Goal: Task Accomplishment & Management: Use online tool/utility

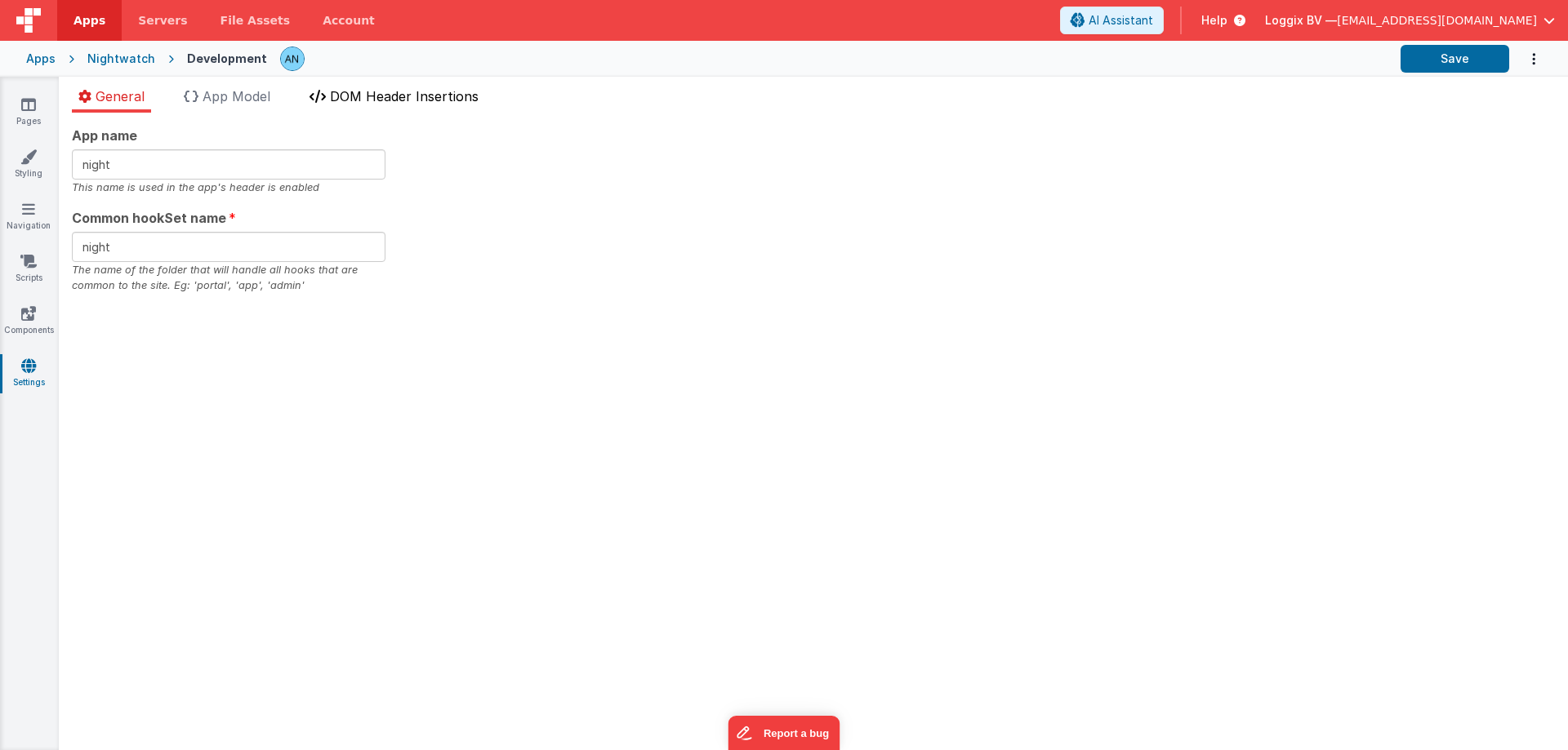
click at [375, 88] on li "DOM Header Insertions" at bounding box center [393, 100] width 182 height 26
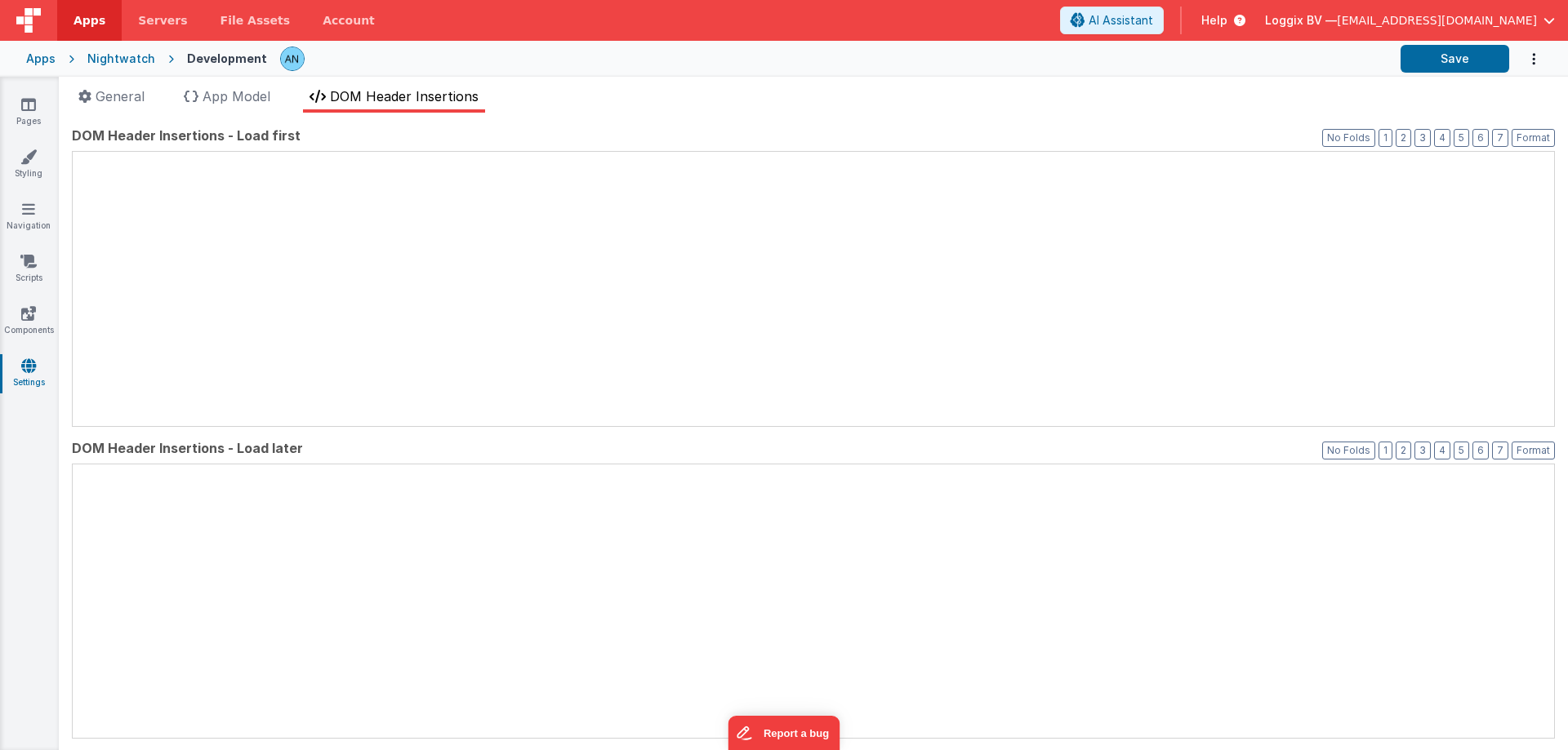
click at [375, 90] on span "DOM Header Insertions" at bounding box center [403, 97] width 148 height 16
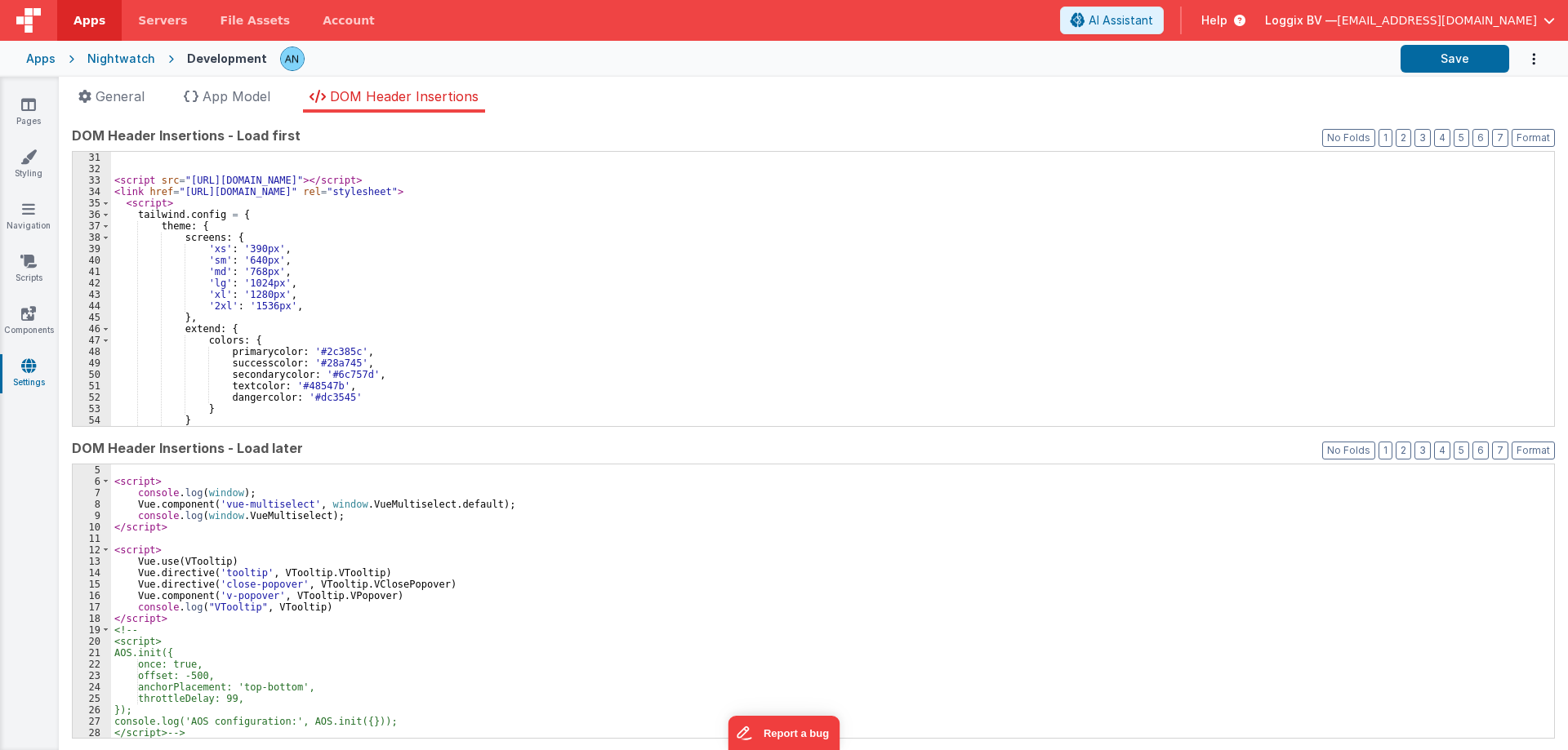
scroll to position [46, 0]
click at [37, 268] on icon at bounding box center [28, 261] width 16 height 16
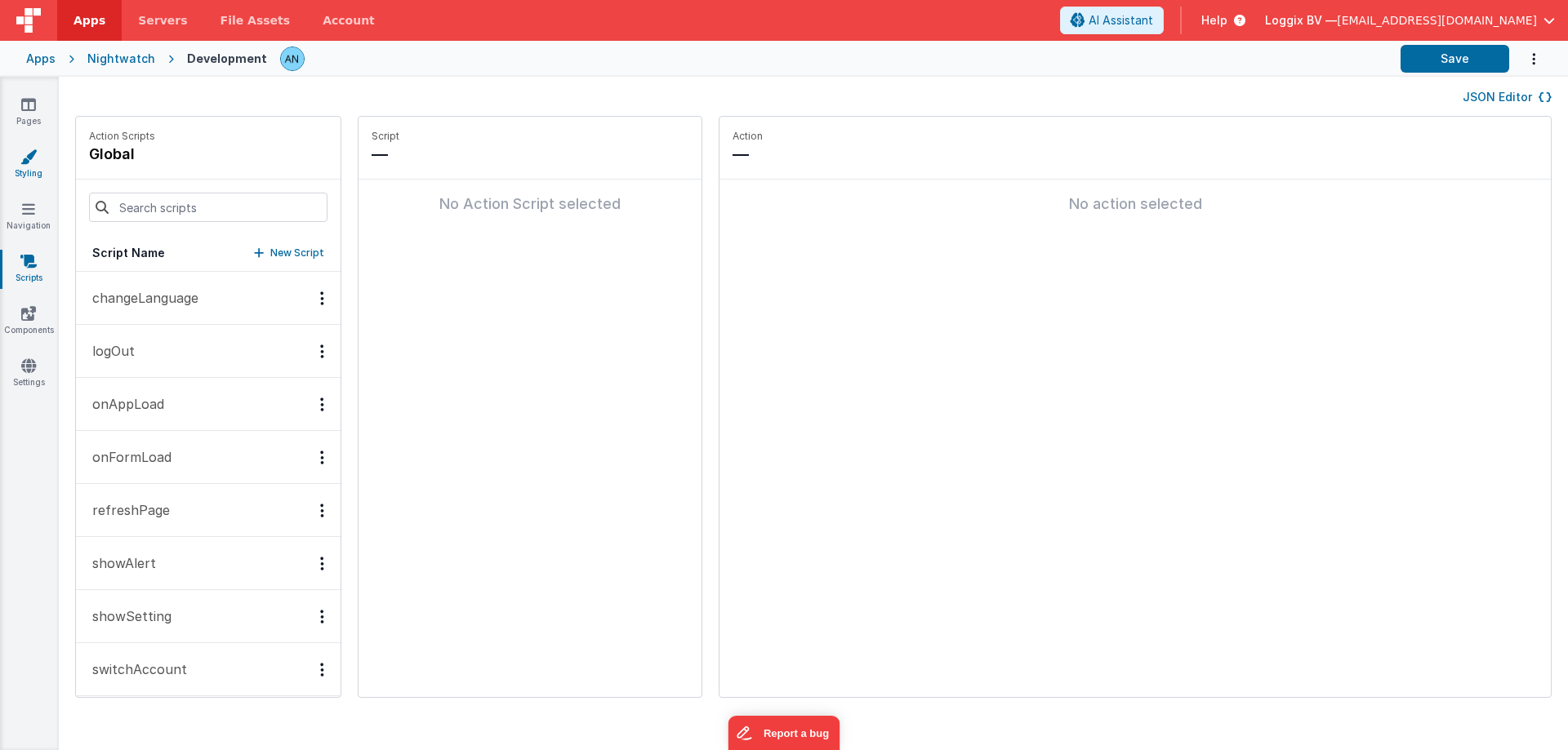
click at [33, 148] on icon at bounding box center [28, 156] width 16 height 16
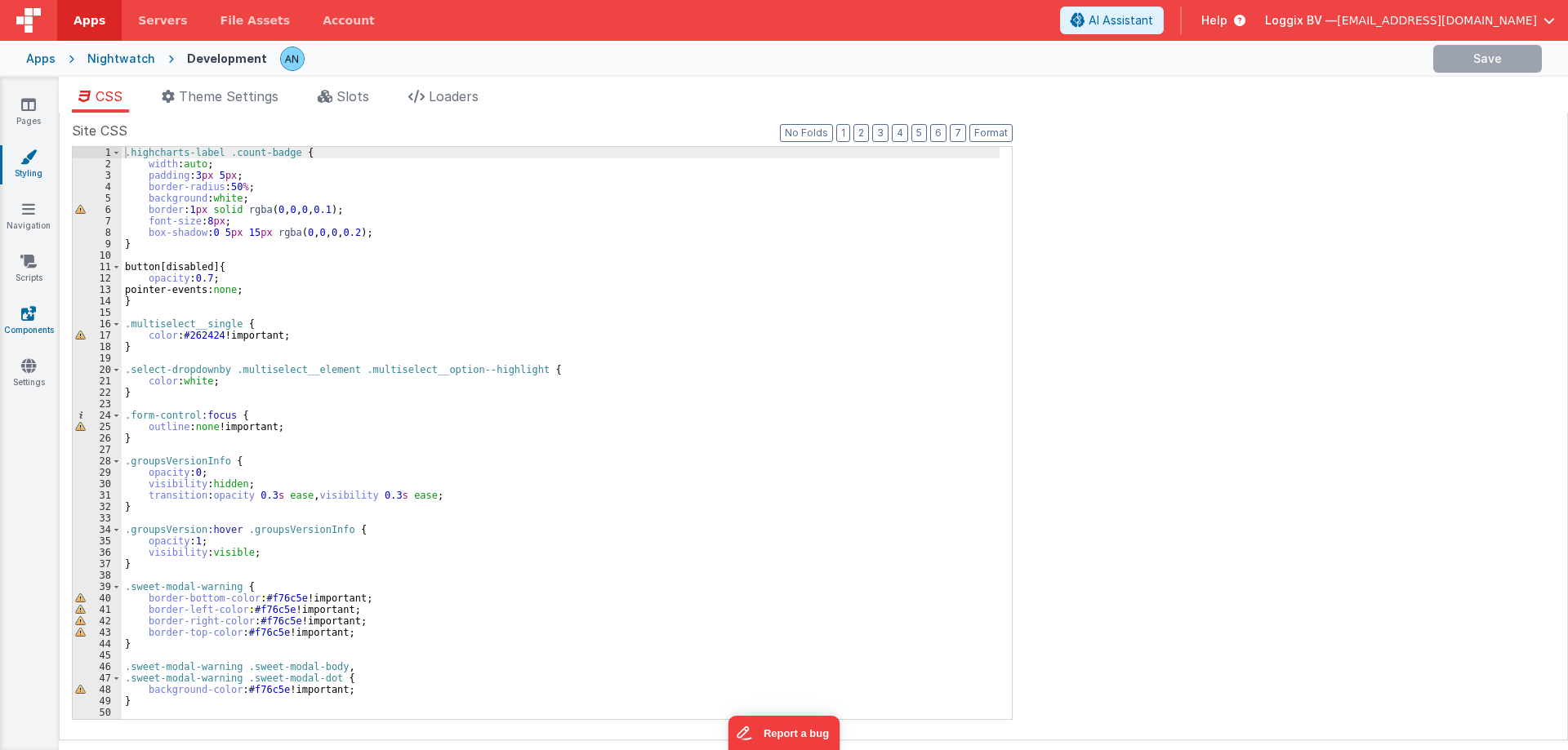
click at [41, 330] on link "Components" at bounding box center [28, 322] width 59 height 33
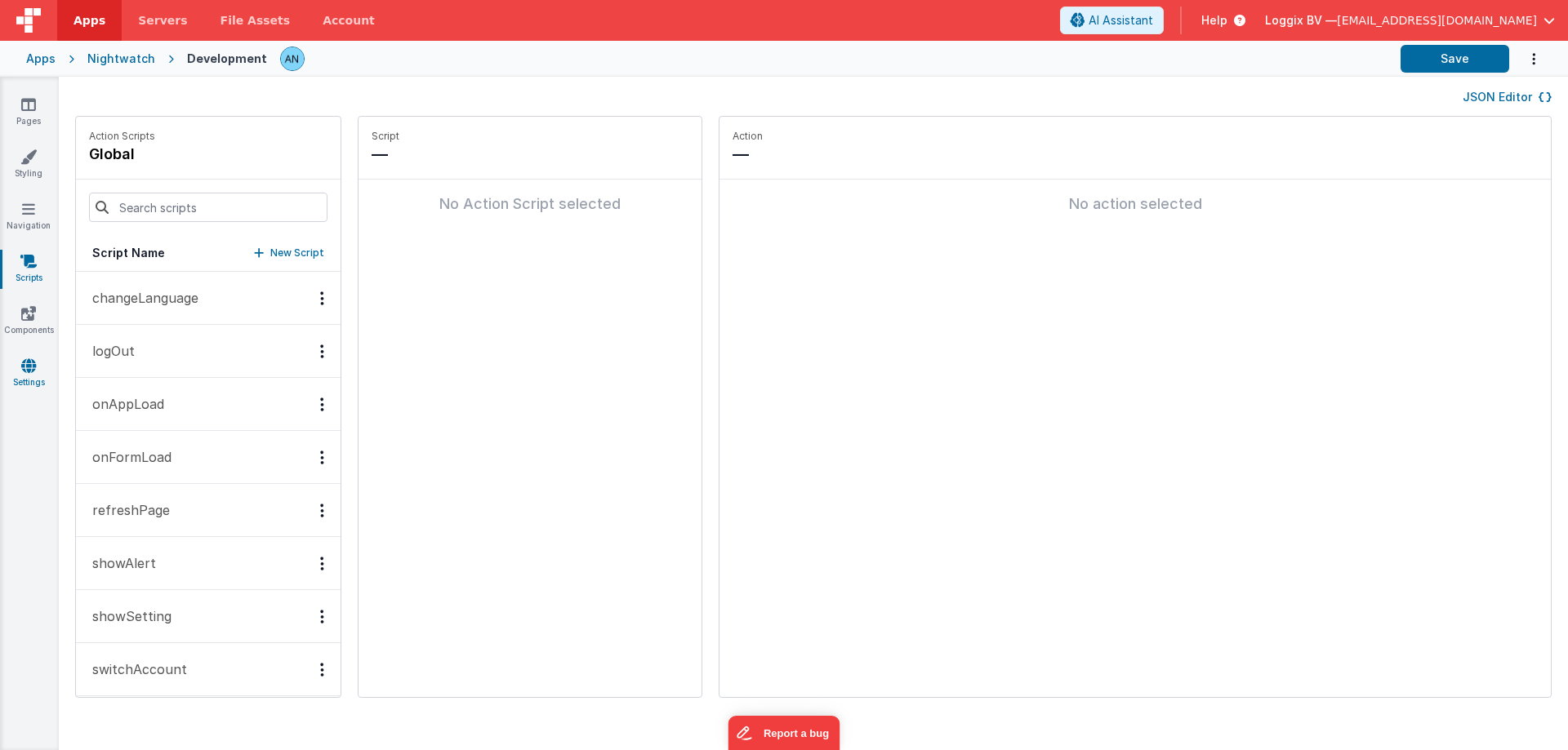
click at [24, 371] on icon at bounding box center [28, 366] width 15 height 16
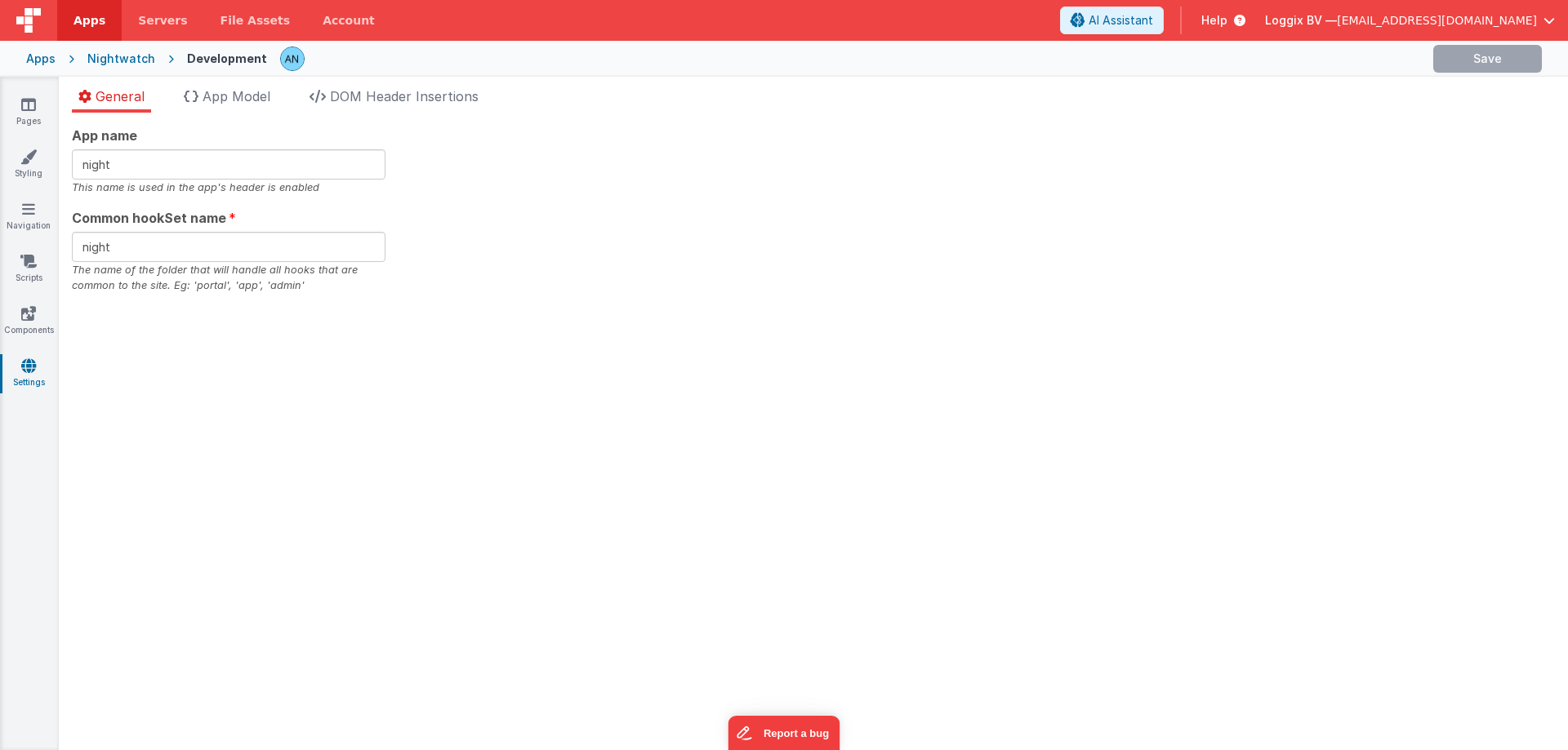
click at [249, 100] on span "App Model" at bounding box center [236, 97] width 68 height 16
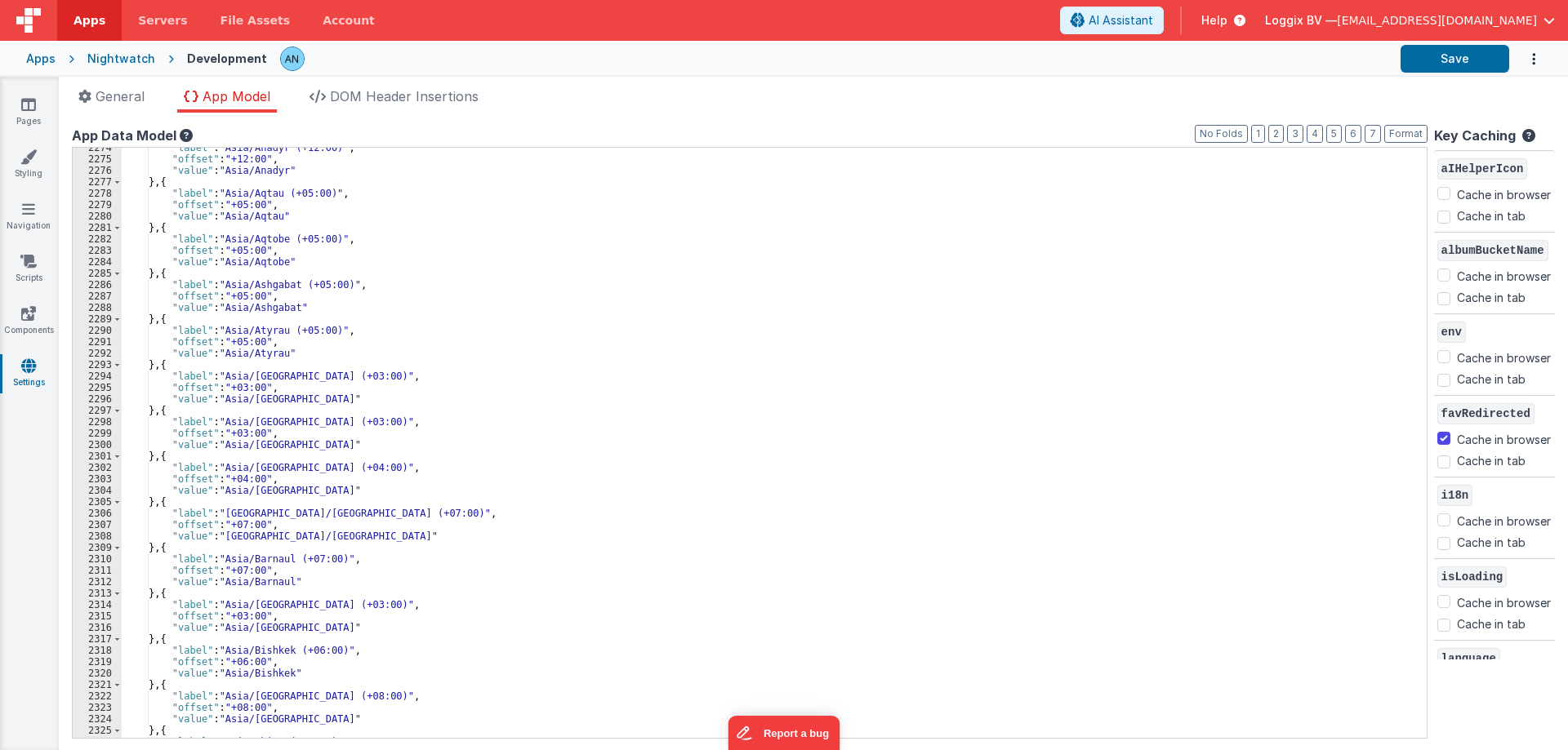
scroll to position [19518, 0]
click at [34, 111] on icon at bounding box center [28, 105] width 15 height 16
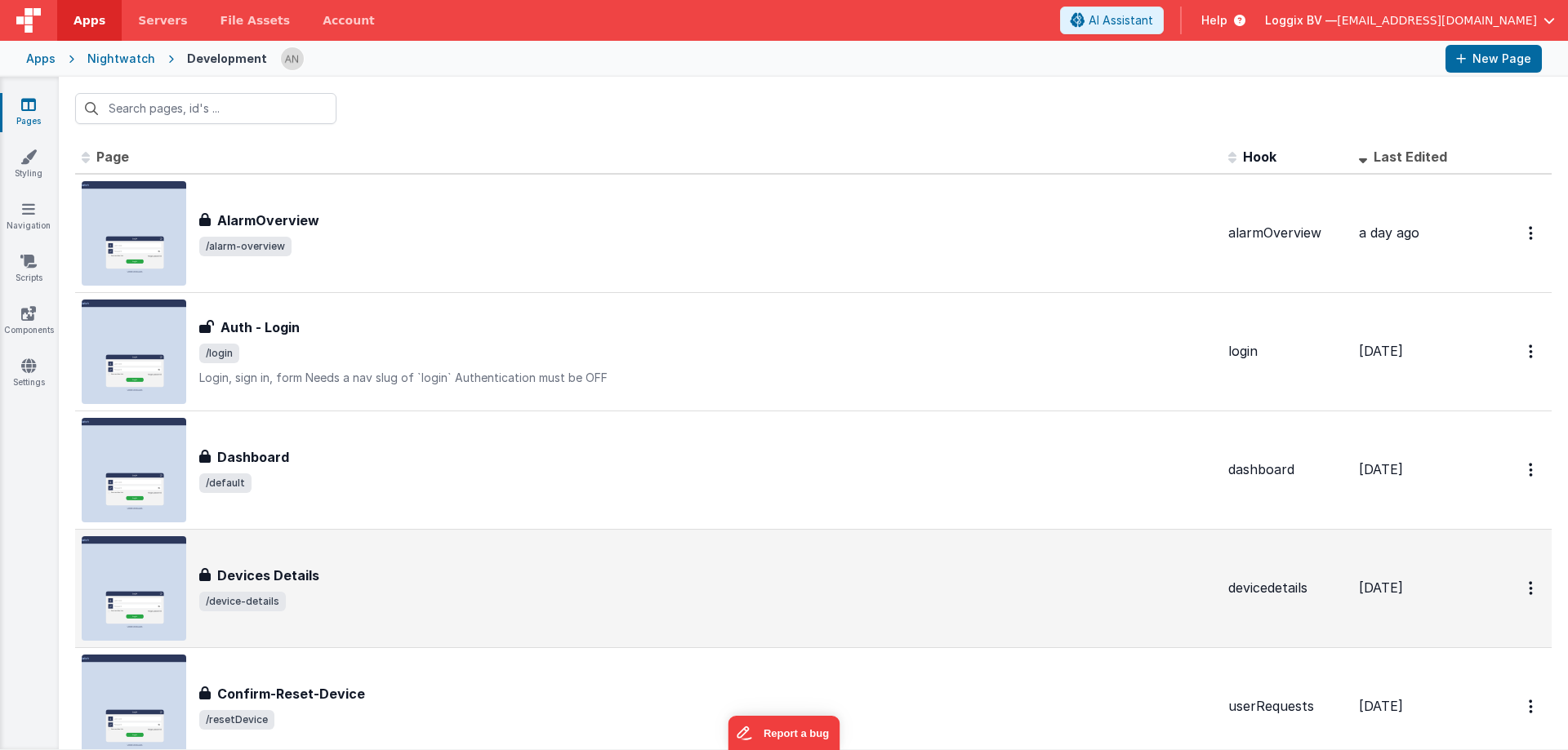
click at [332, 570] on div "Devices Details" at bounding box center [707, 576] width 1016 height 20
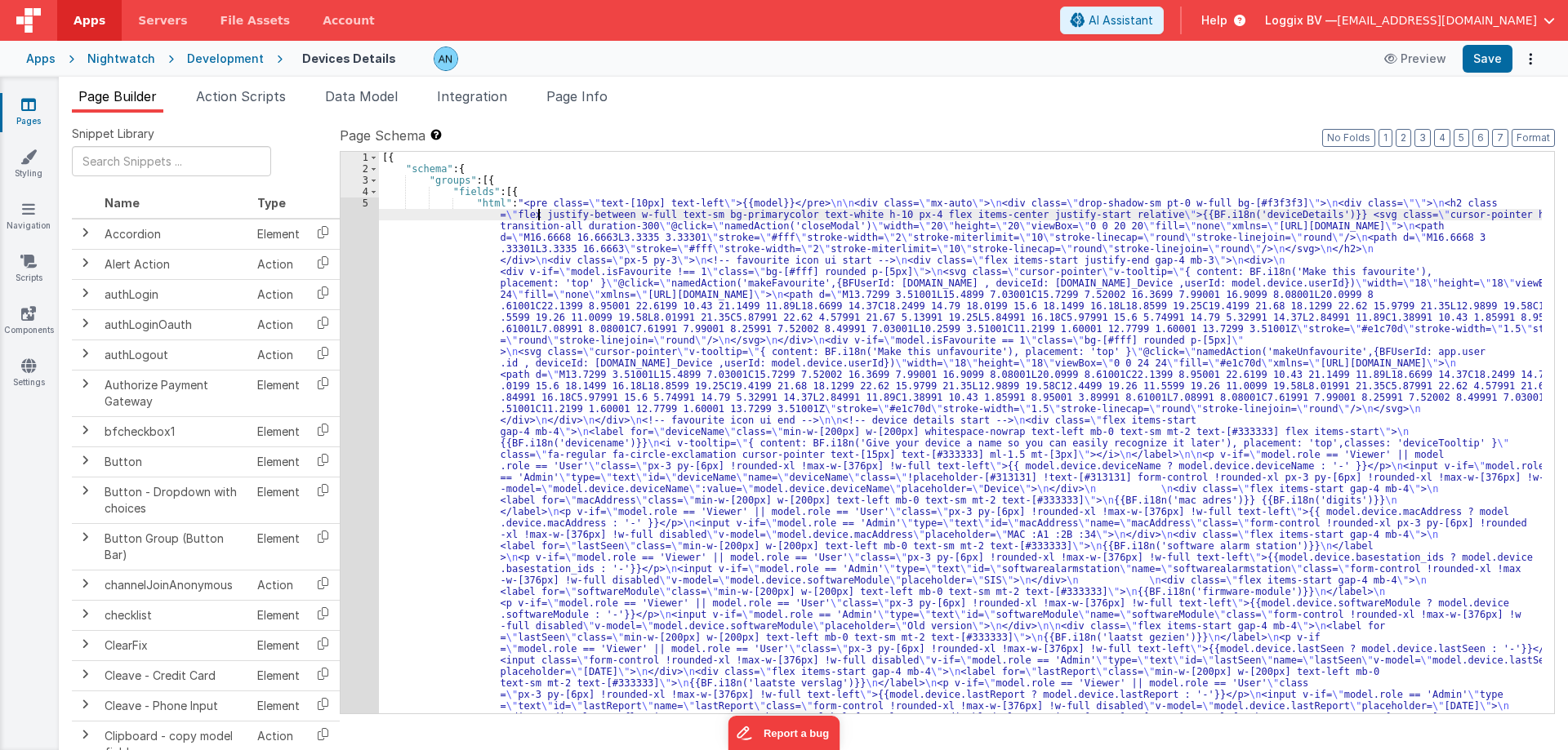
click at [371, 211] on div "5" at bounding box center [360, 677] width 39 height 960
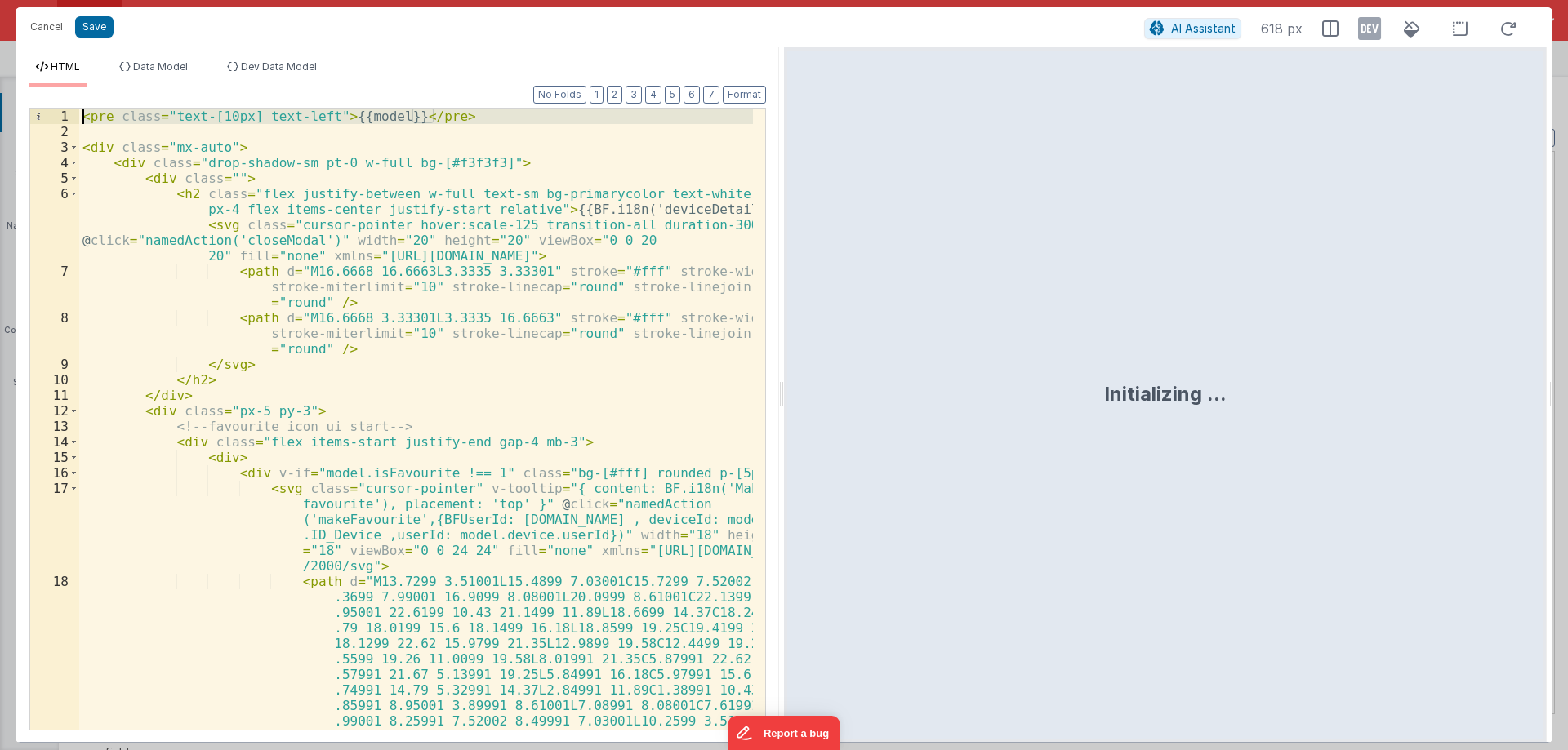
drag, startPoint x: 348, startPoint y: 138, endPoint x: 365, endPoint y: 80, distance: 60.4
click at [365, 80] on div "HTML Data Model Dev Data Model Format 7 6 5 4 3 2 1 No Folds 1 2 3 4 5 6 7 8 9 …" at bounding box center [397, 401] width 763 height 682
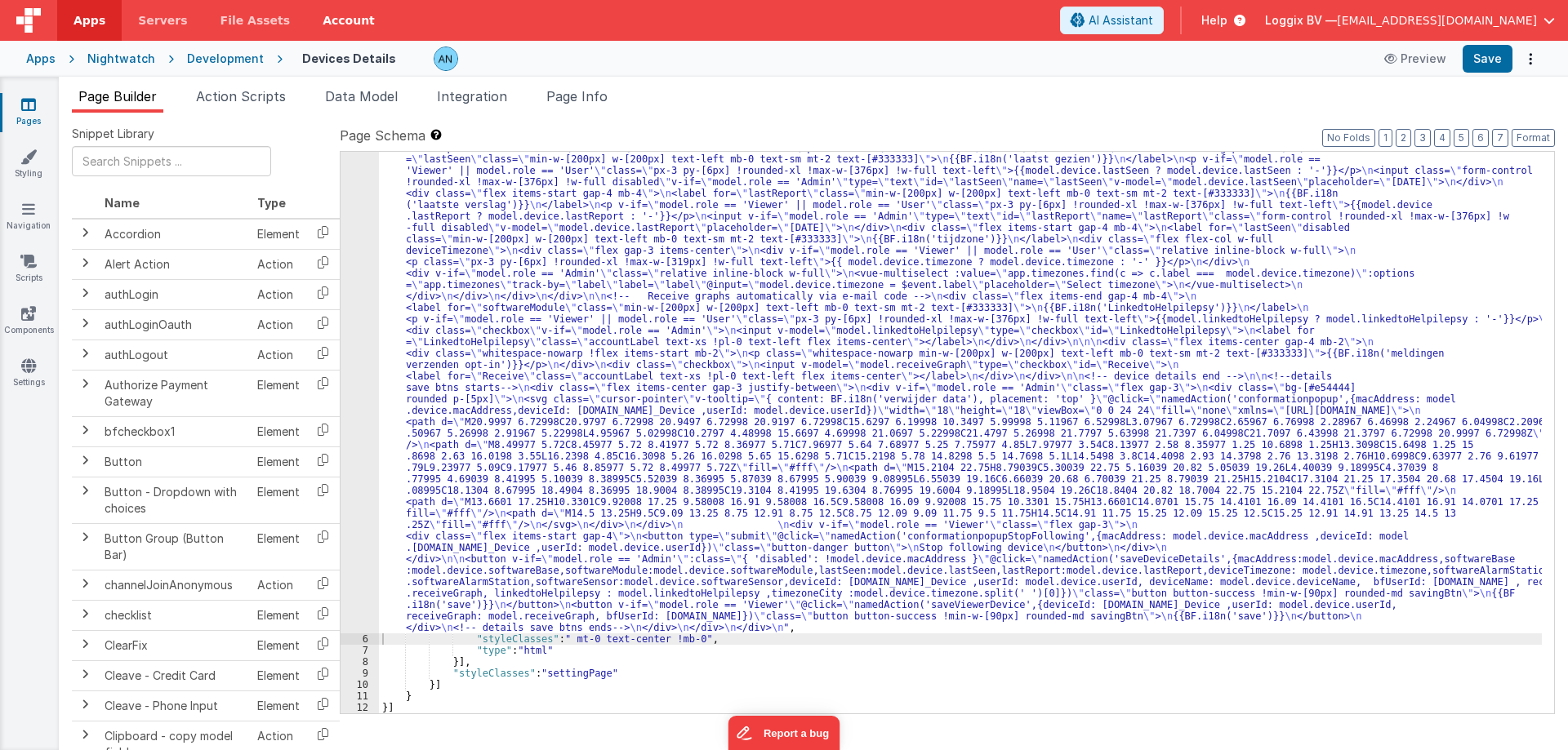
scroll to position [444, 0]
click at [238, 102] on span "Action Scripts" at bounding box center [241, 97] width 90 height 16
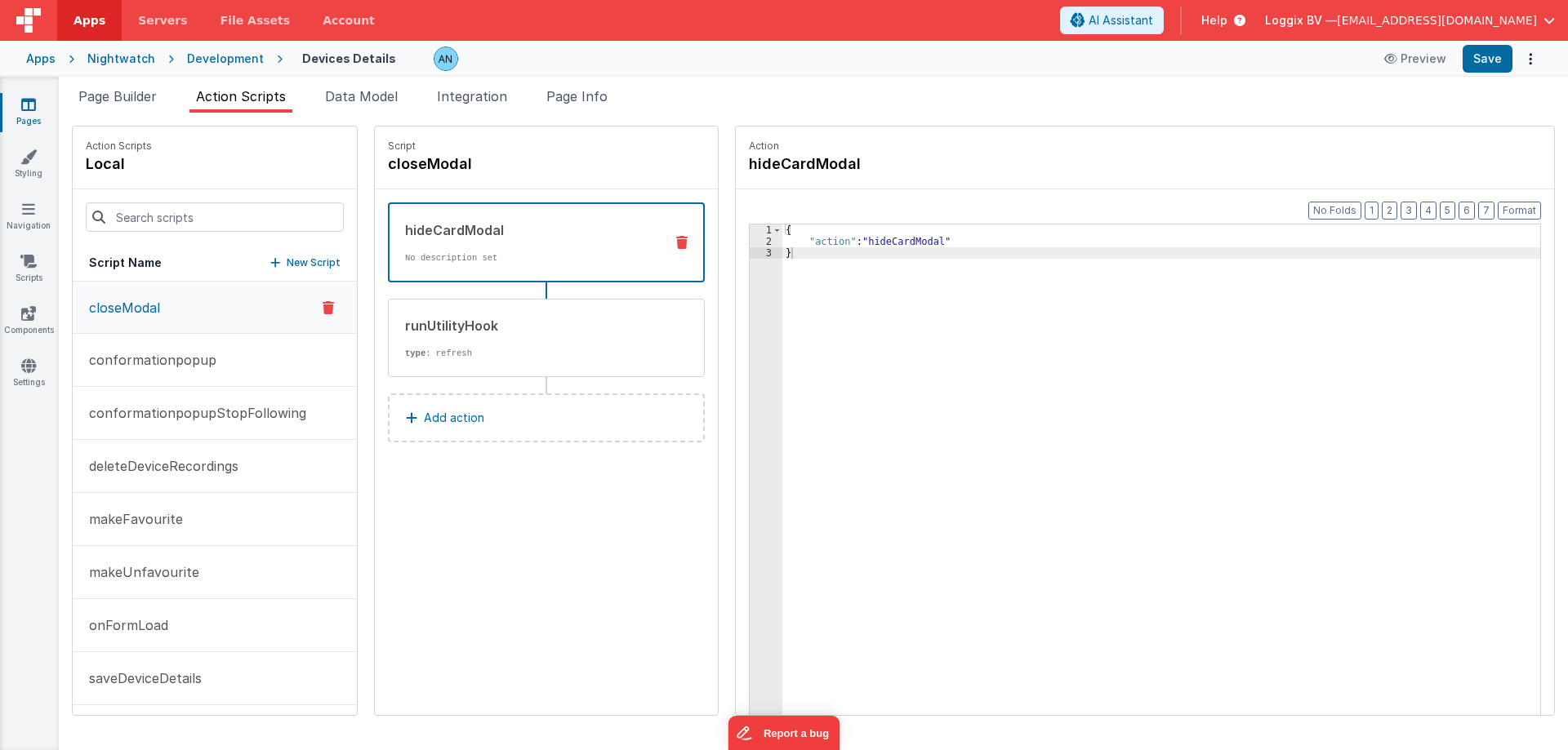
click at [21, 107] on icon at bounding box center [28, 105] width 15 height 16
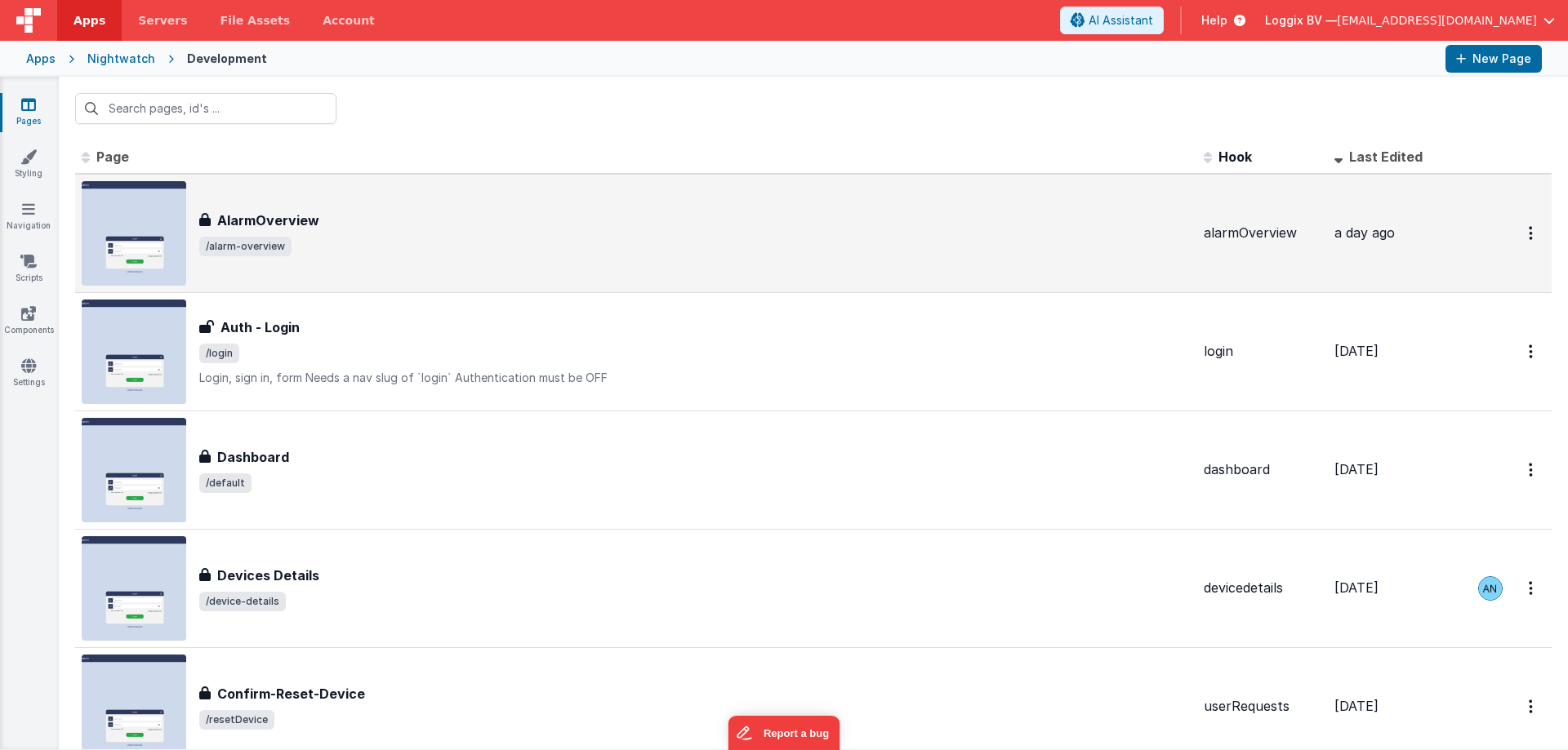
click at [351, 245] on span "/alarm-overview" at bounding box center [694, 247] width 991 height 20
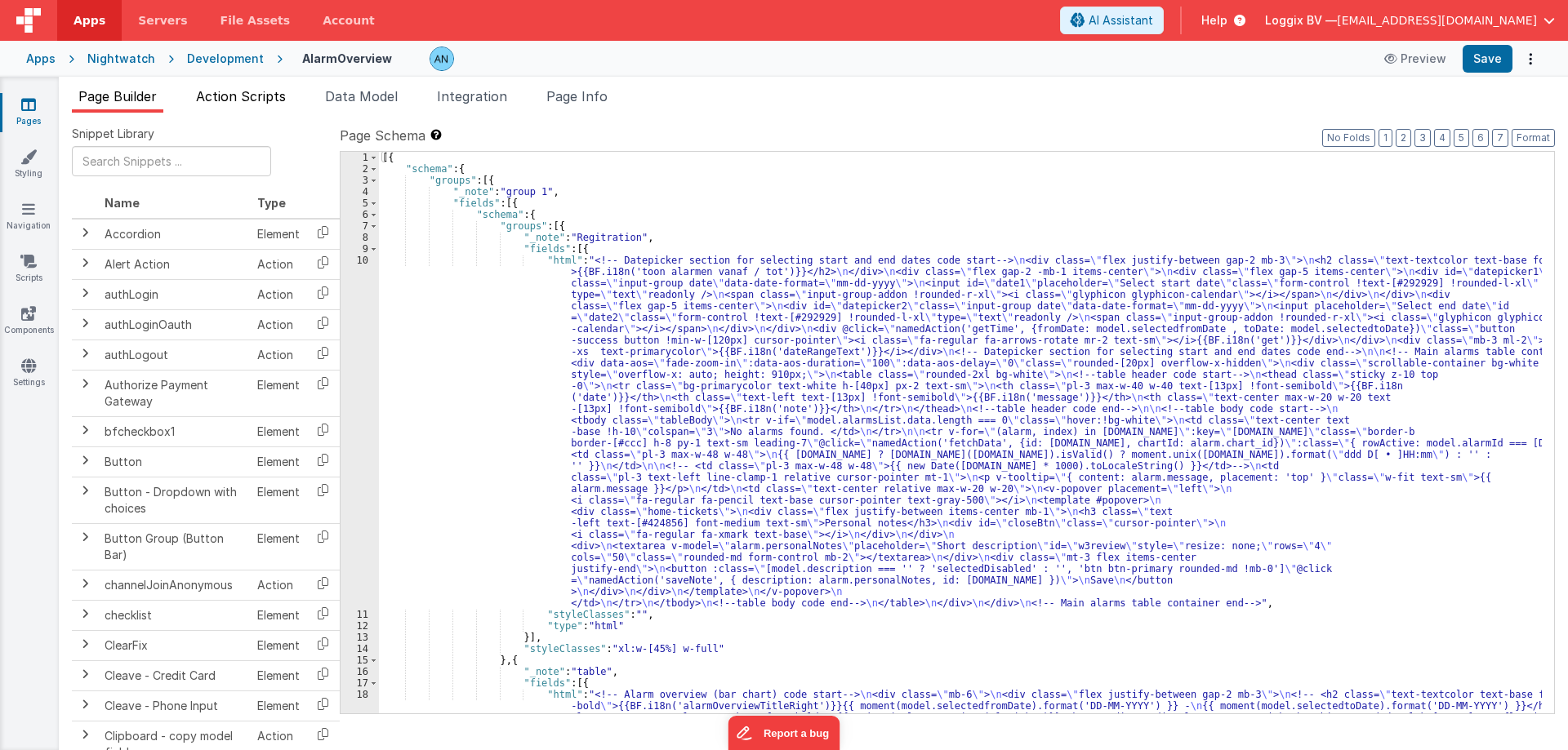
click at [271, 101] on span "Action Scripts" at bounding box center [241, 97] width 90 height 16
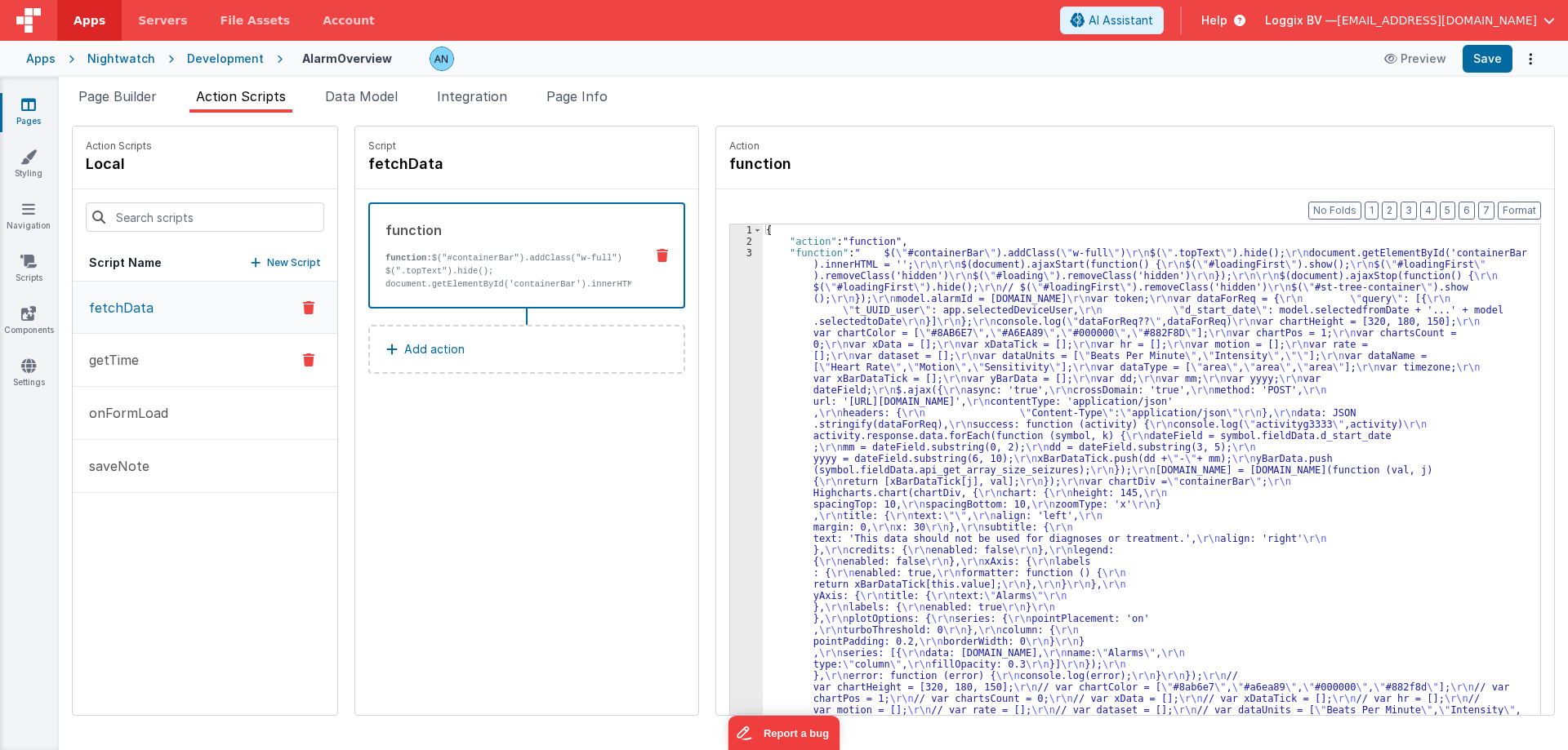
click at [127, 366] on p "getTime" at bounding box center [110, 361] width 60 height 20
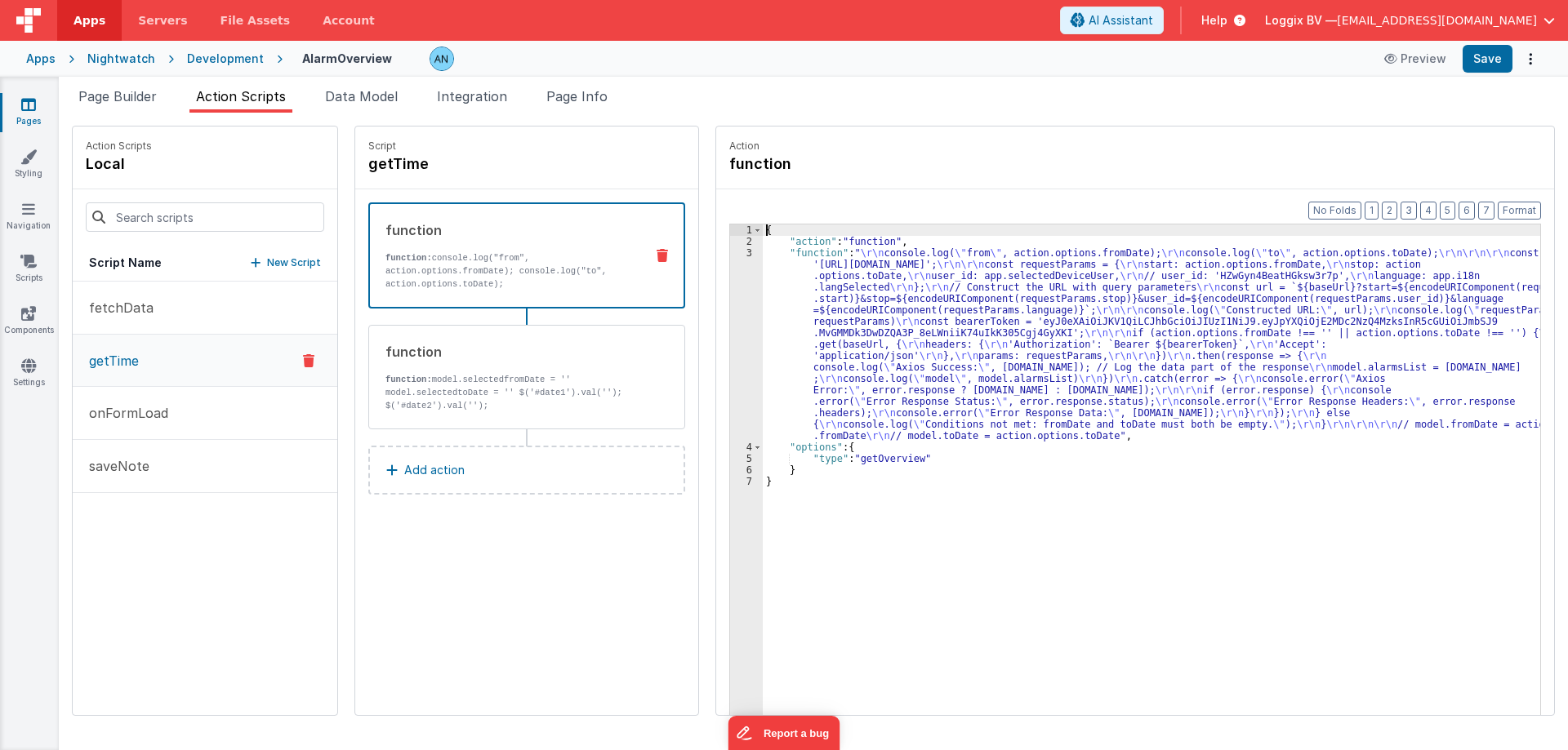
click at [730, 257] on div "3" at bounding box center [746, 344] width 33 height 194
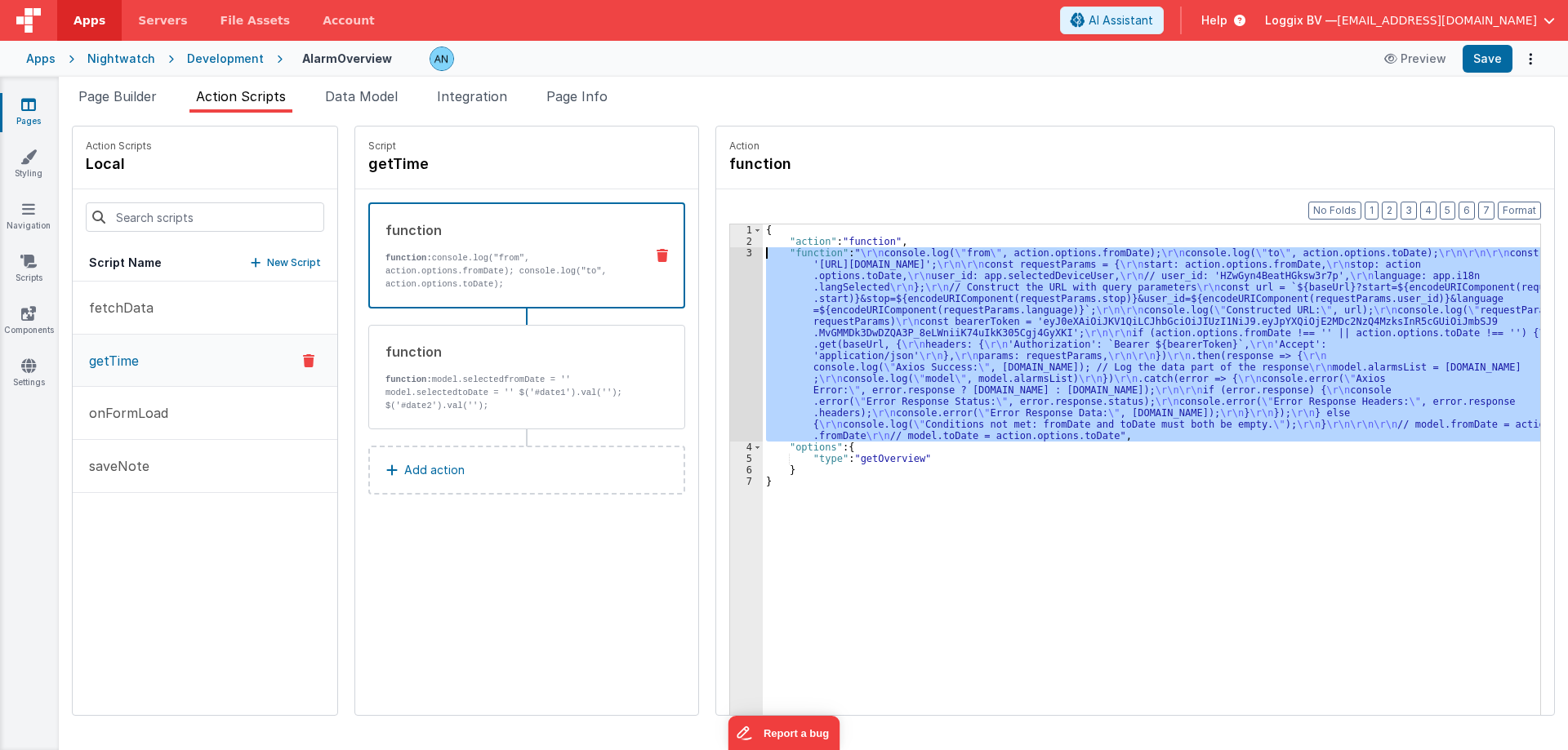
click at [733, 253] on div "3" at bounding box center [746, 344] width 33 height 194
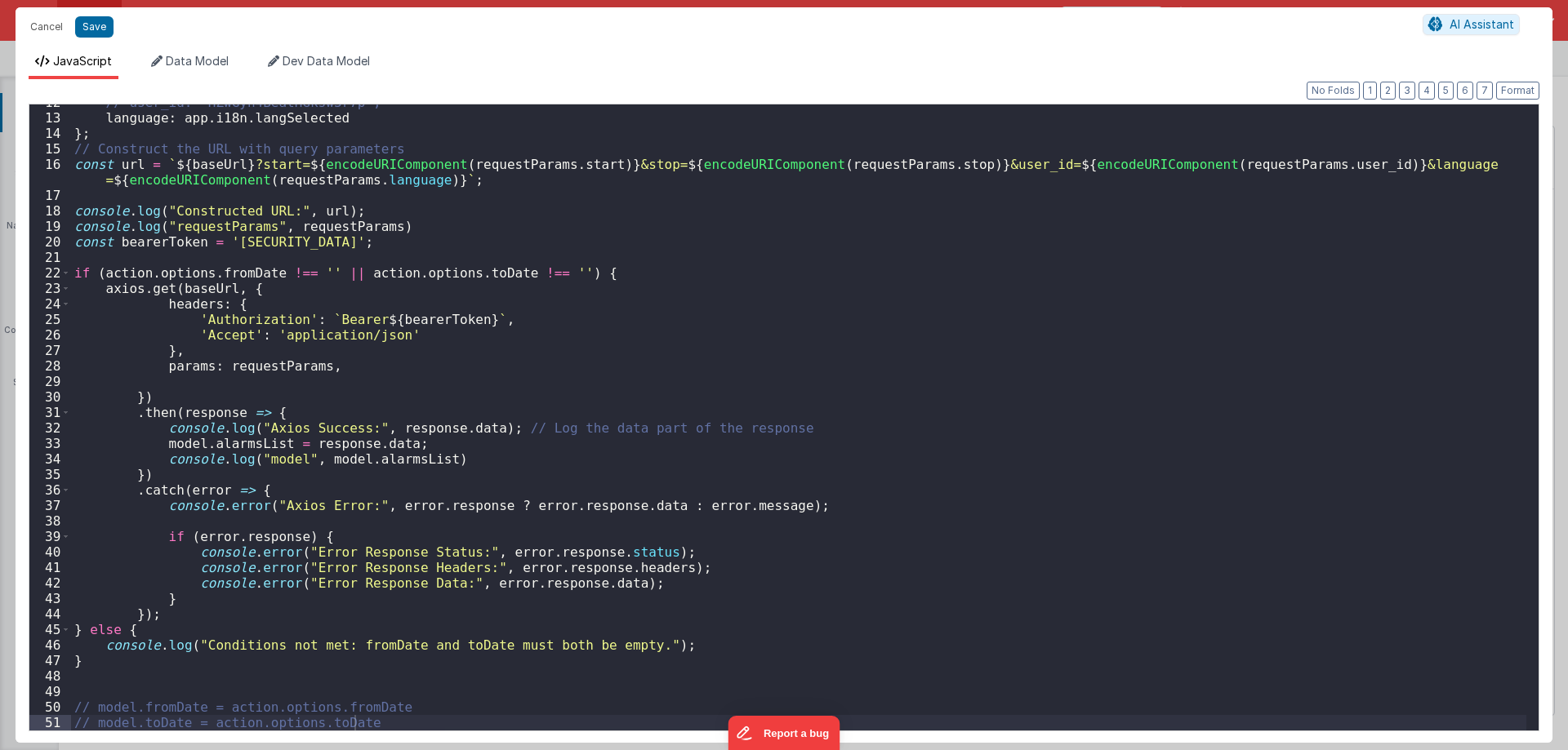
scroll to position [180, 0]
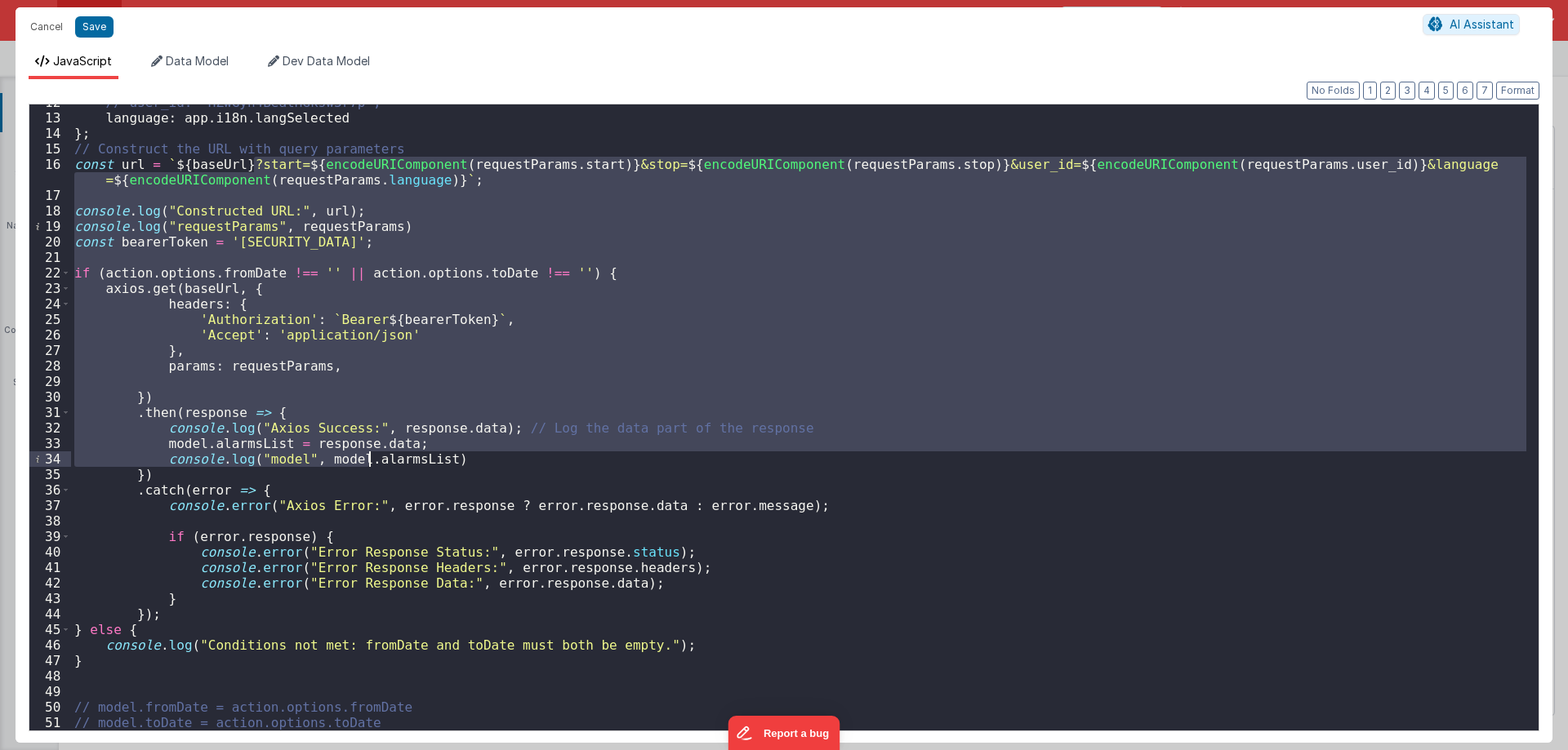
drag, startPoint x: 302, startPoint y: 240, endPoint x: 377, endPoint y: 449, distance: 222.0
click at [371, 468] on div "// user_id: 'HZwGyn4BeatHGksw3r7p', language : app . i18n . langSelected } ; //…" at bounding box center [798, 423] width 1455 height 657
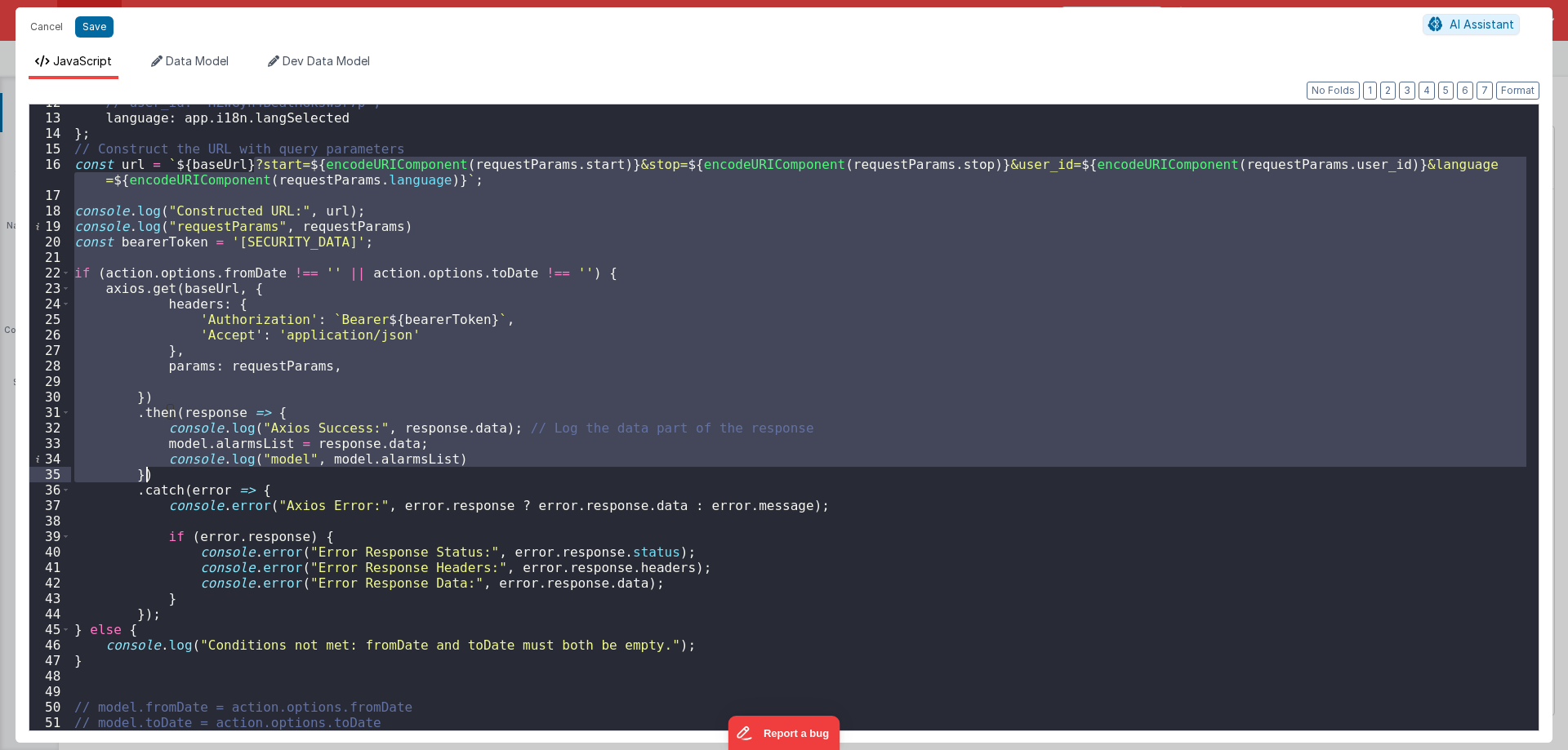
scroll to position [0, 0]
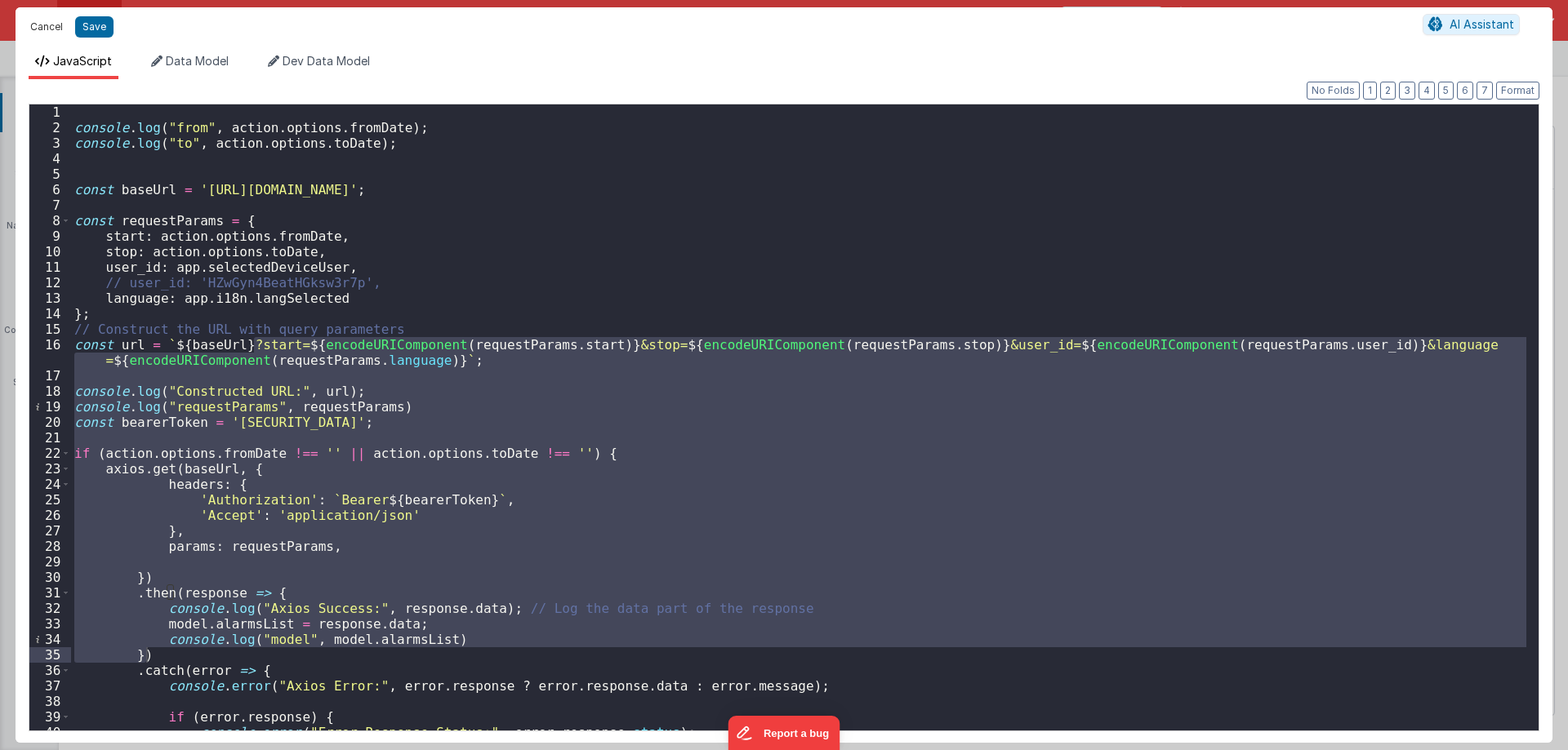
click at [50, 26] on button "Cancel" at bounding box center [46, 27] width 49 height 23
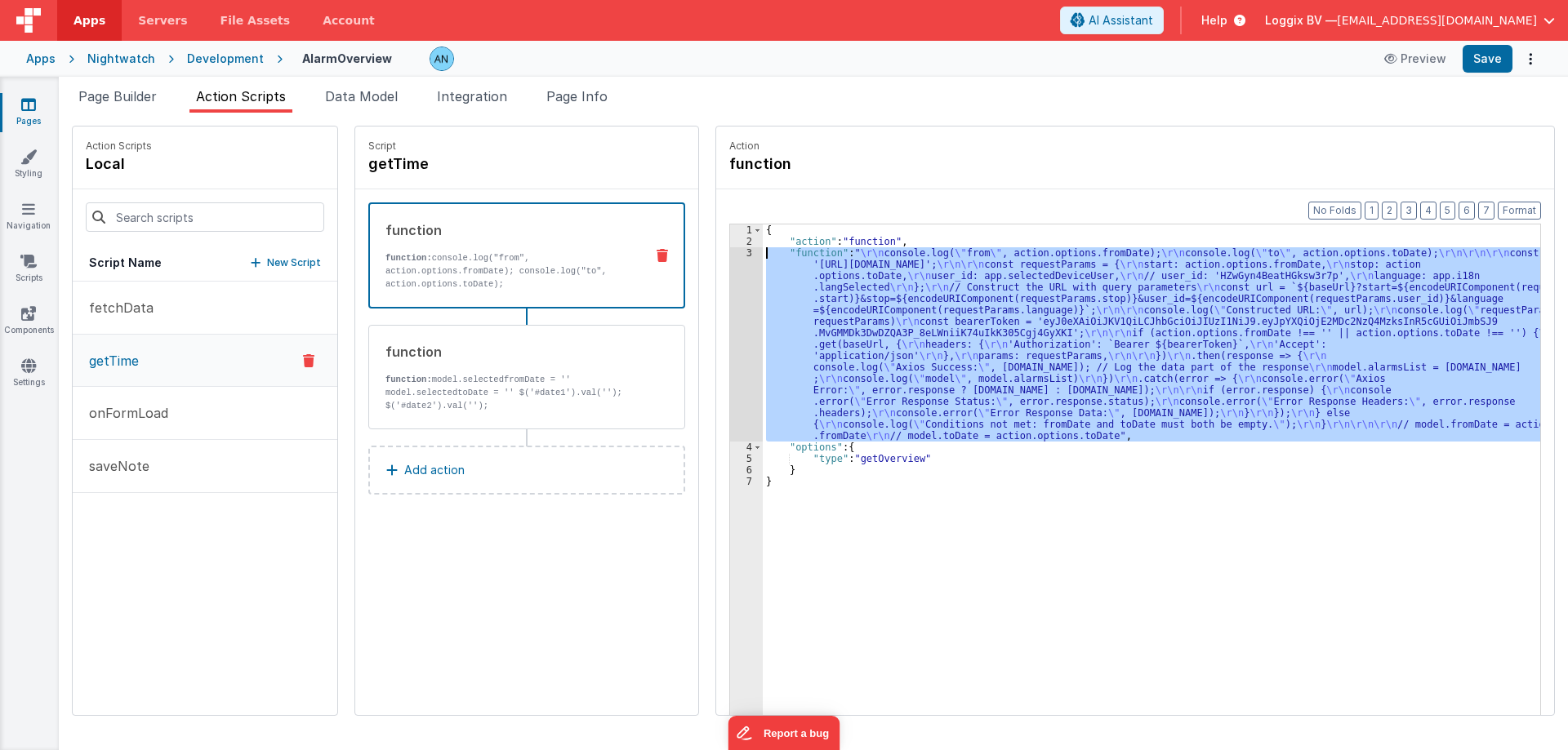
click at [732, 252] on div "3" at bounding box center [746, 344] width 33 height 194
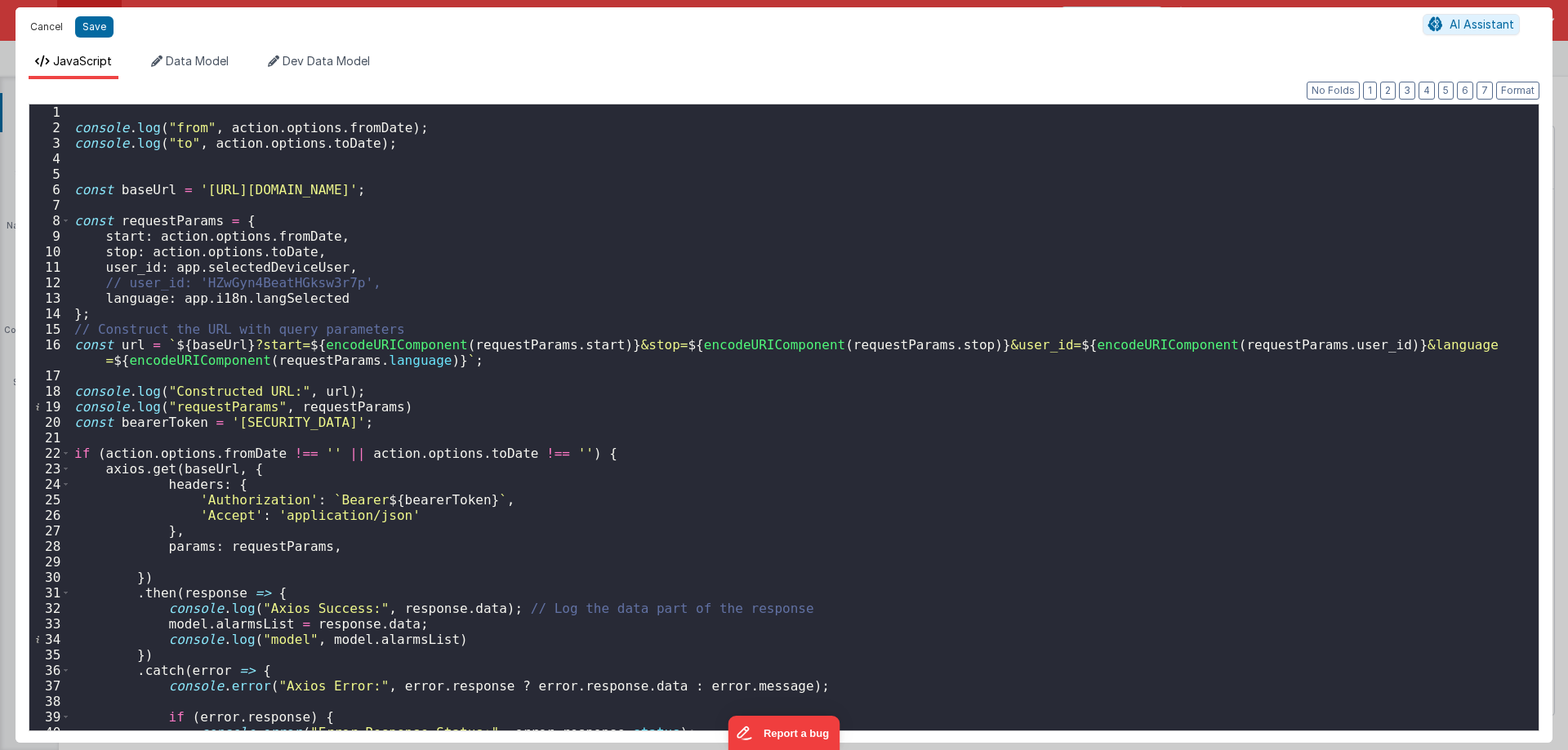
click at [43, 22] on button "Cancel" at bounding box center [46, 27] width 49 height 23
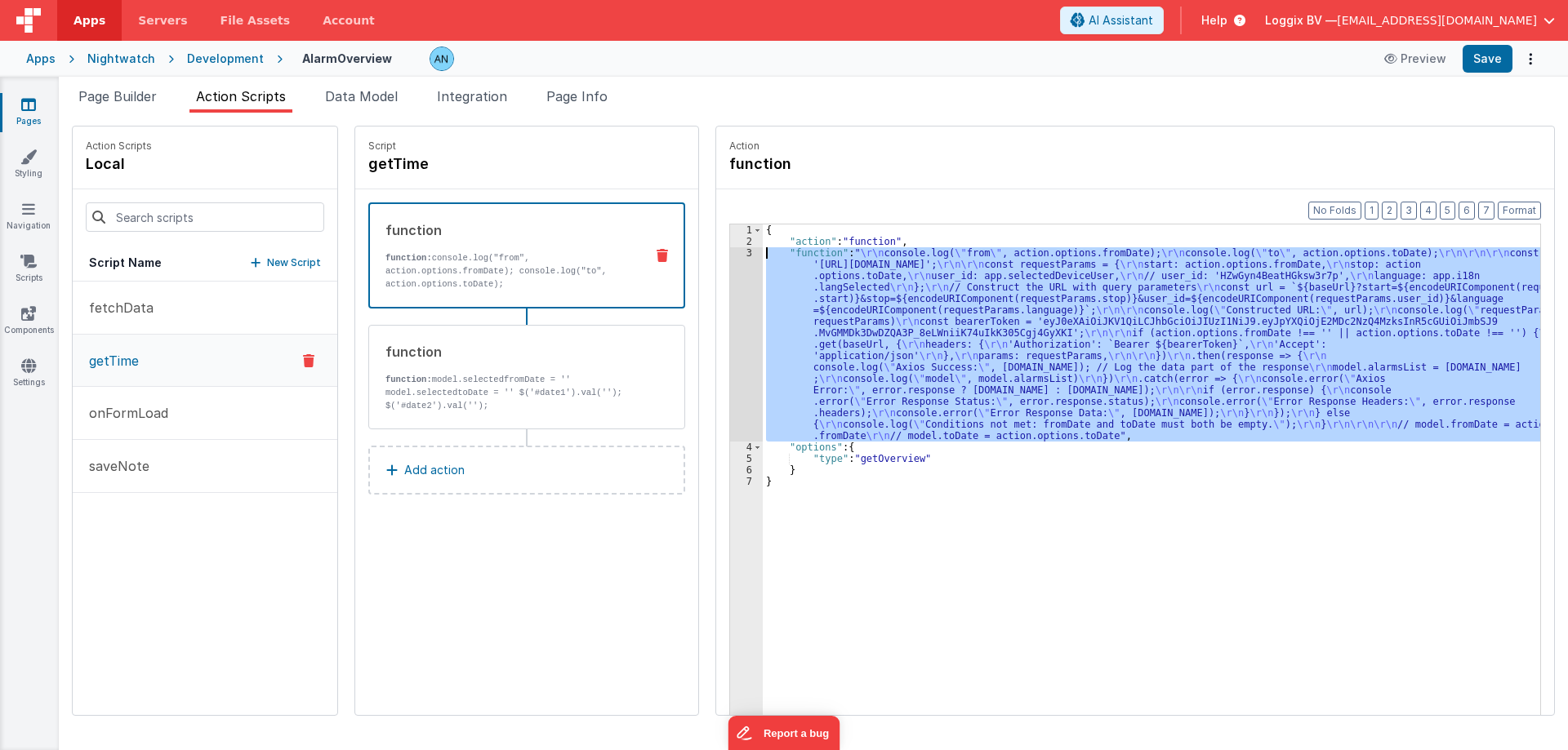
click at [730, 261] on div "3" at bounding box center [746, 344] width 33 height 194
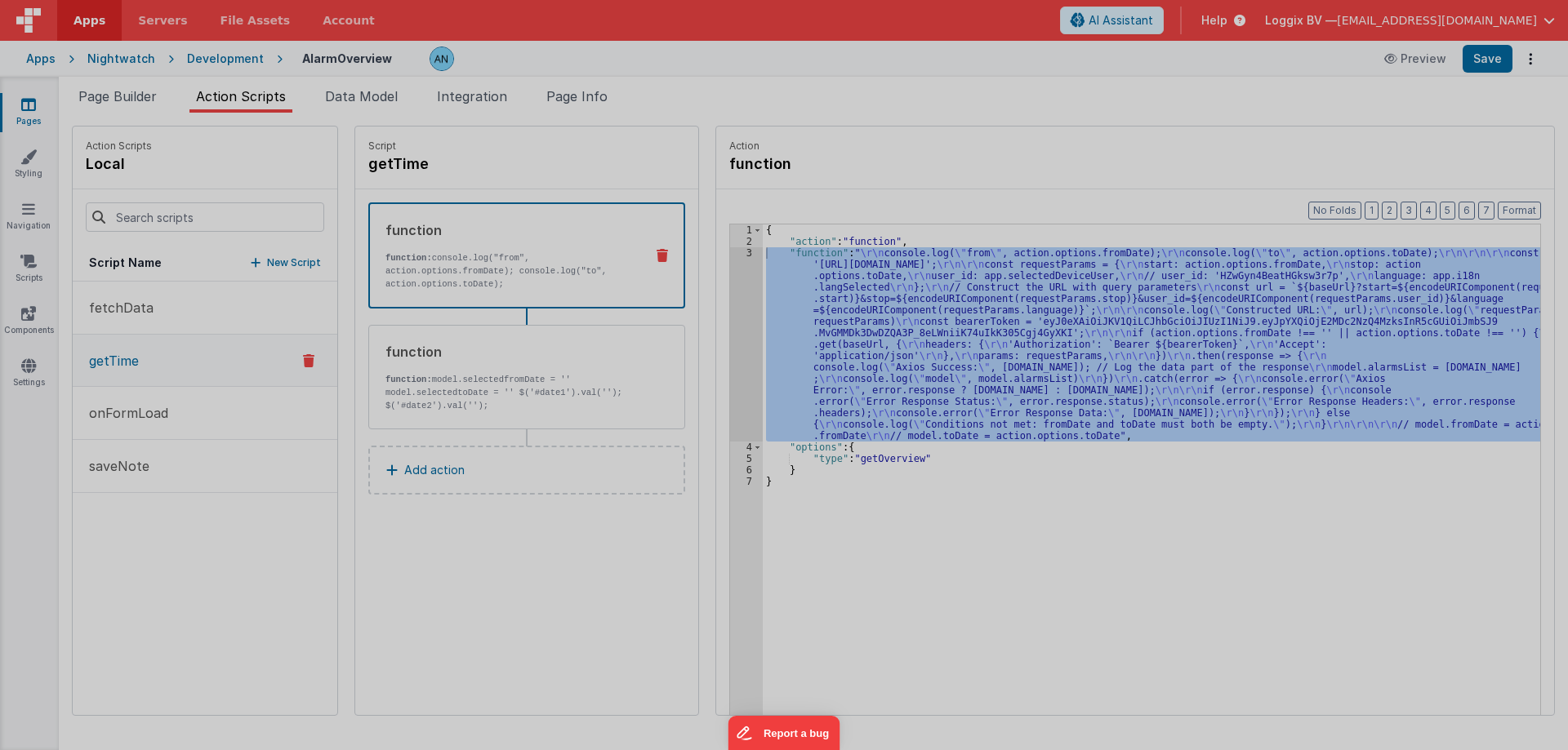
click at [729, 255] on div "console . log ( "from" , action . options . fromDate ) ; console . log ( "to" ,…" at bounding box center [798, 417] width 1455 height 657
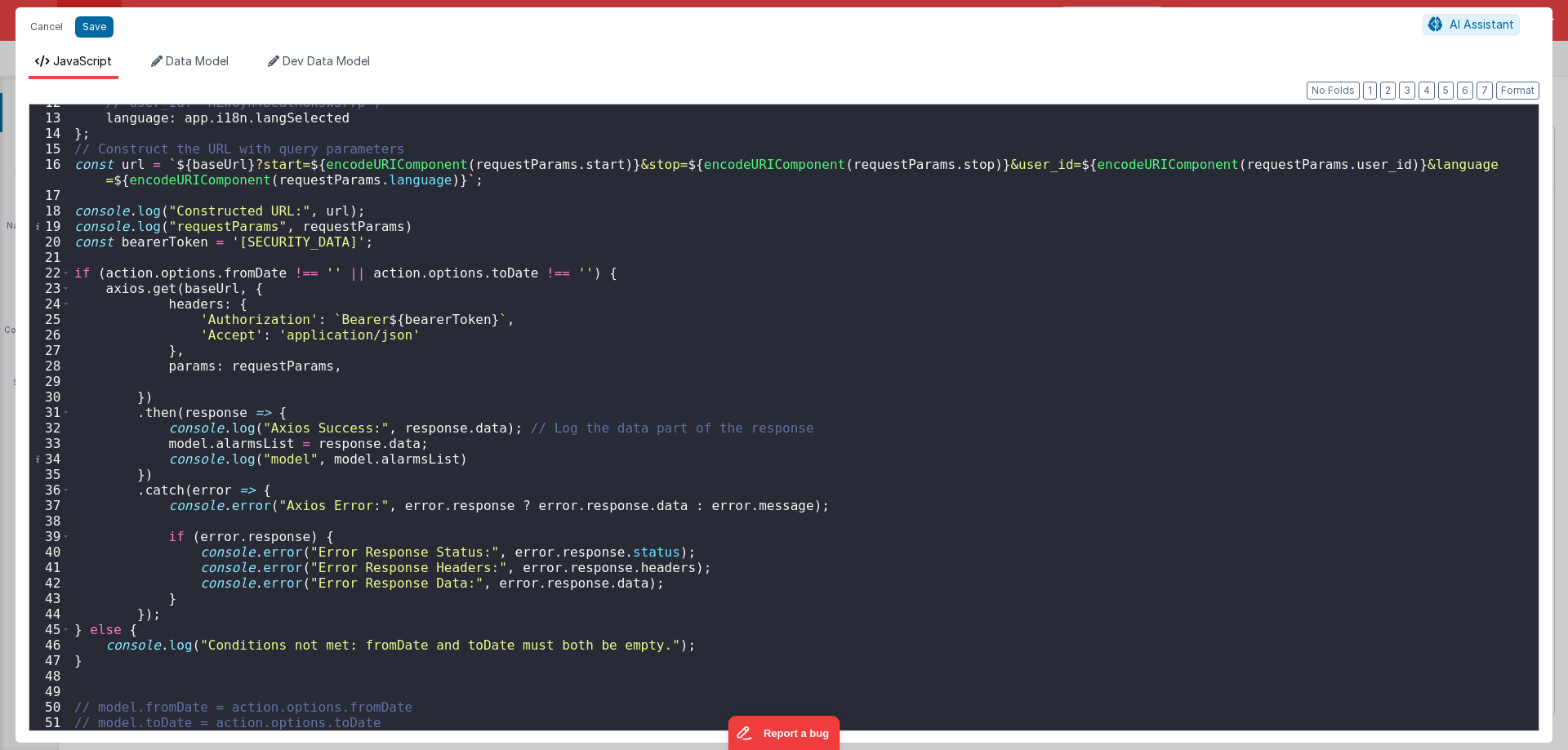
scroll to position [180, 0]
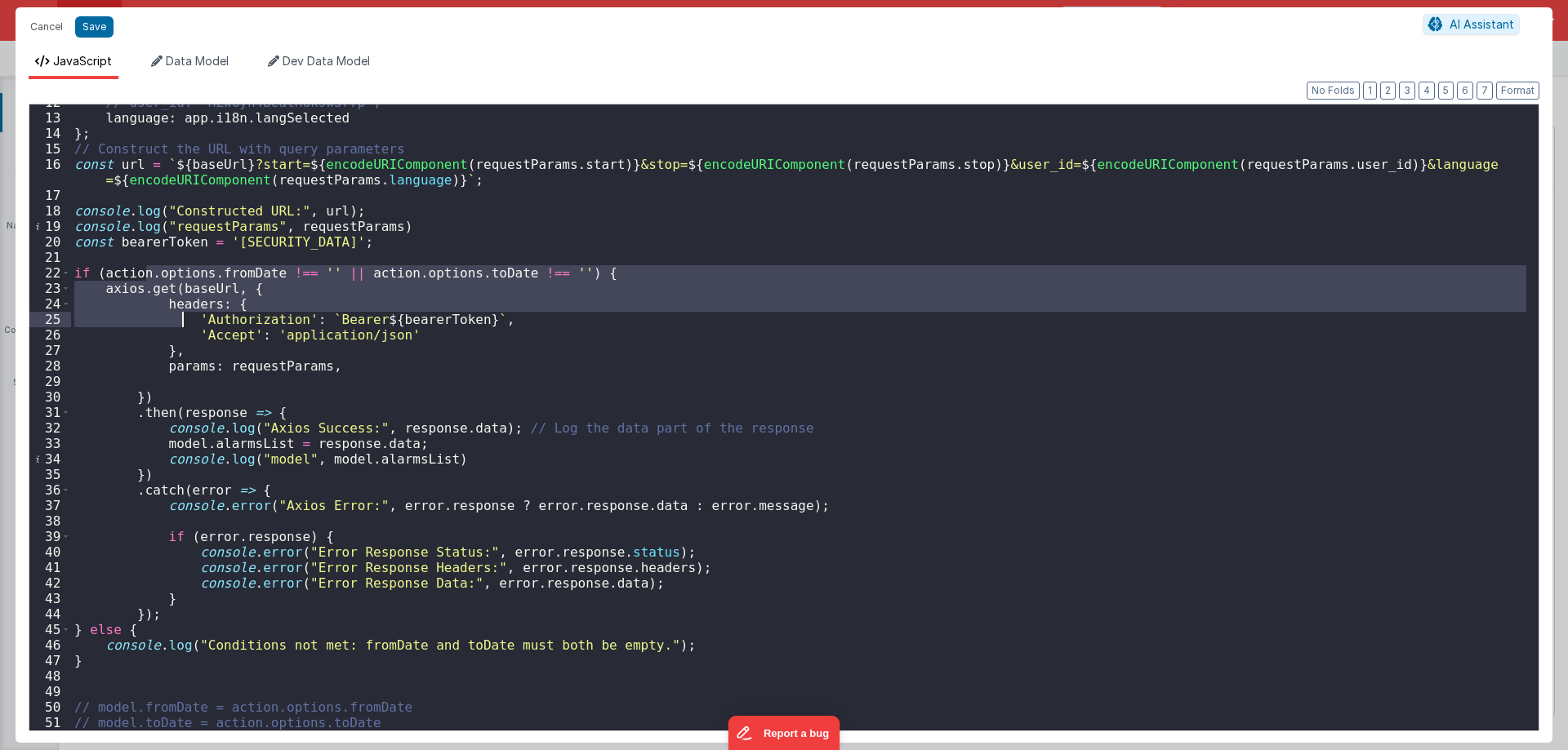
drag, startPoint x: 146, startPoint y: 270, endPoint x: 192, endPoint y: 332, distance: 77.2
click at [191, 334] on div "// user_id: 'HZwGyn4BeatHGksw3r7p', language : app . i18n . langSelected } ; //…" at bounding box center [798, 423] width 1455 height 657
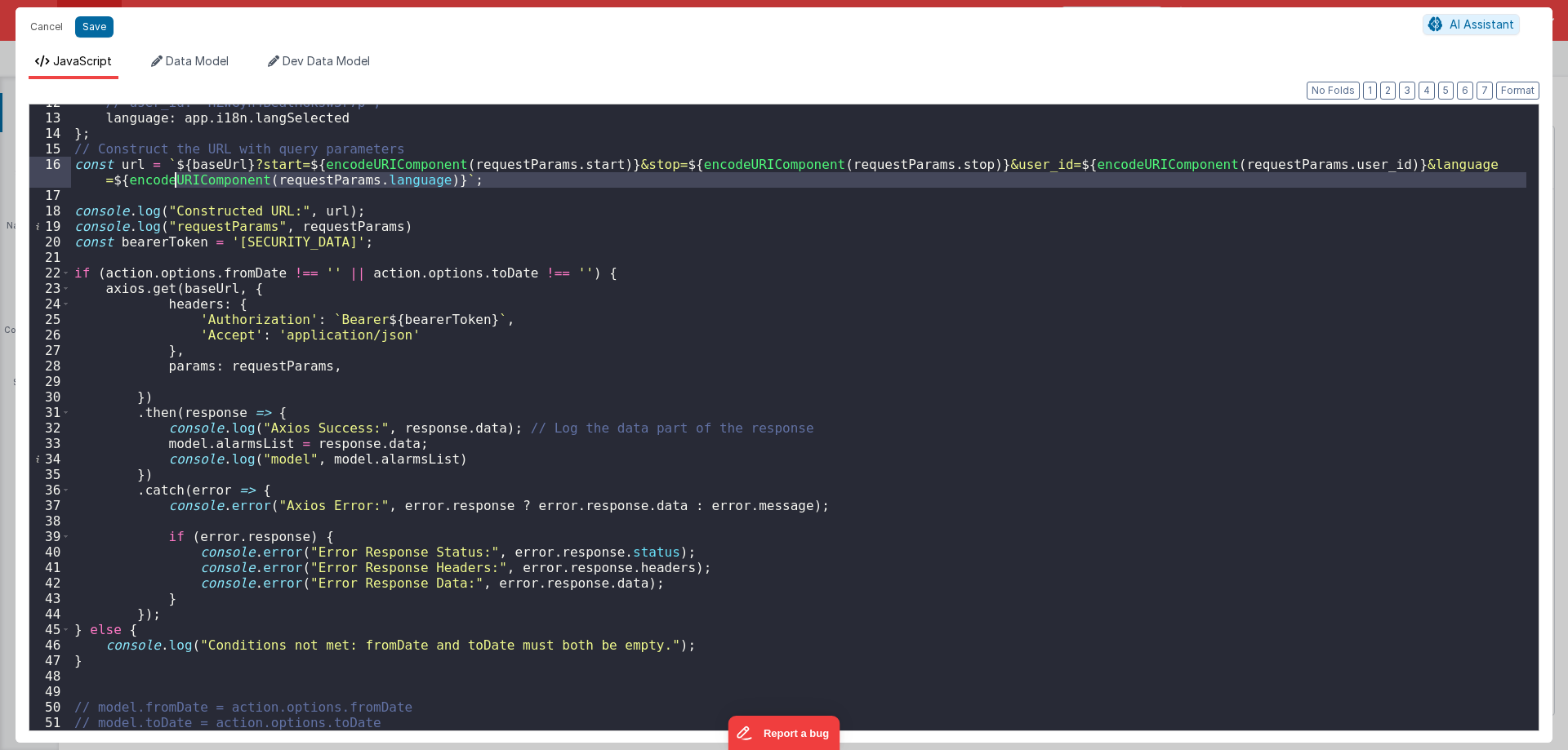
click at [171, 187] on div "// user_id: 'HZwGyn4BeatHGksw3r7p', language : app . i18n . langSelected } ; //…" at bounding box center [798, 423] width 1455 height 657
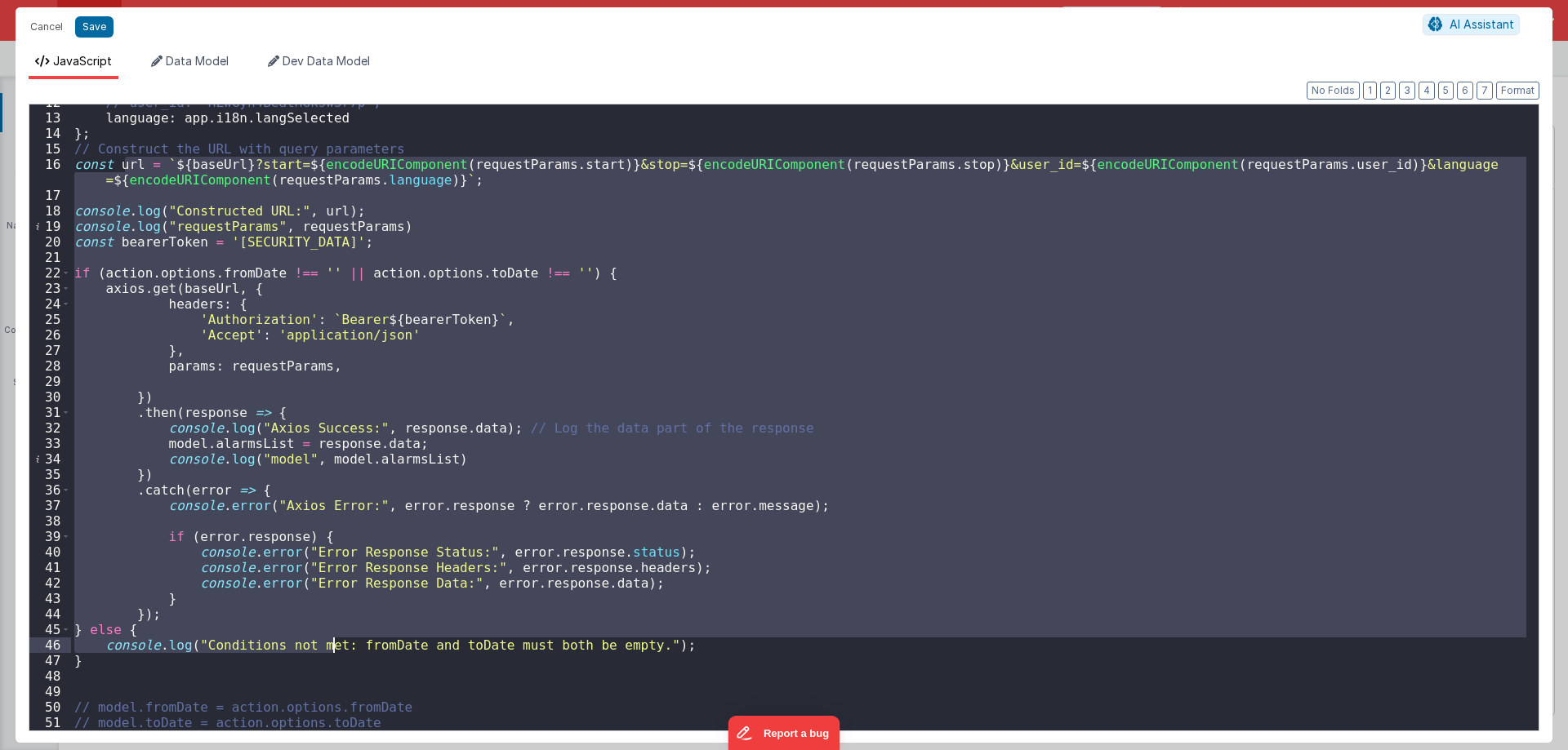
drag, startPoint x: 138, startPoint y: 185, endPoint x: 338, endPoint y: 479, distance: 355.6
click at [334, 640] on div "// user_id: 'HZwGyn4BeatHGksw3r7p', language : app . i18n . langSelected } ; //…" at bounding box center [798, 423] width 1455 height 657
click at [353, 402] on div "// user_id: 'HZwGyn4BeatHGksw3r7p', language : app . i18n . langSelected } ; //…" at bounding box center [798, 417] width 1455 height 626
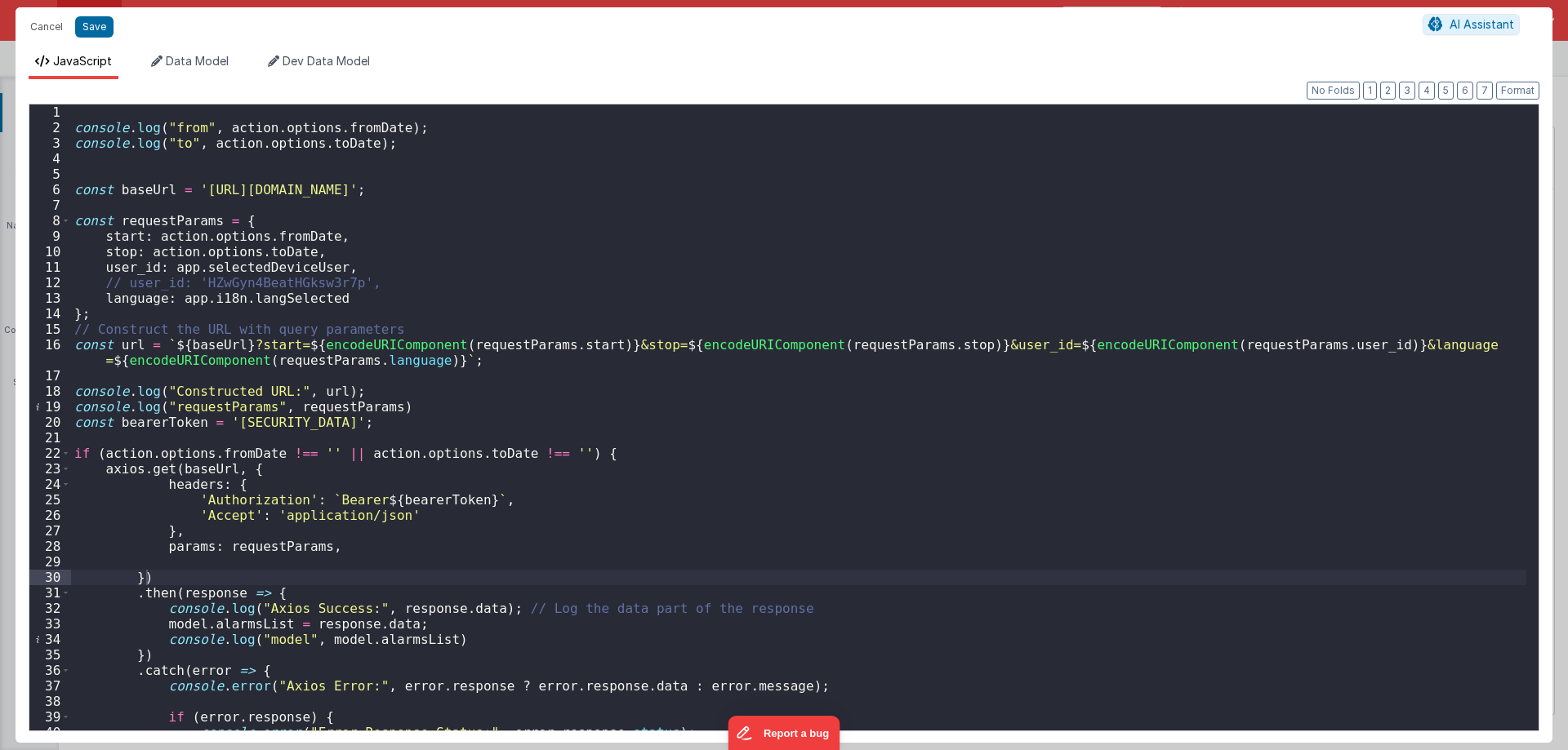
scroll to position [0, 0]
drag, startPoint x: 192, startPoint y: 191, endPoint x: 468, endPoint y: 189, distance: 276.0
click at [468, 189] on div "console . log ( "from" , action . options . fromDate ) ; console . log ( "to" ,…" at bounding box center [798, 433] width 1455 height 657
click at [153, 374] on div "console . log ( "from" , action . options . fromDate ) ; console . log ( "to" ,…" at bounding box center [798, 433] width 1455 height 657
drag, startPoint x: 195, startPoint y: 187, endPoint x: 467, endPoint y: 190, distance: 272.0
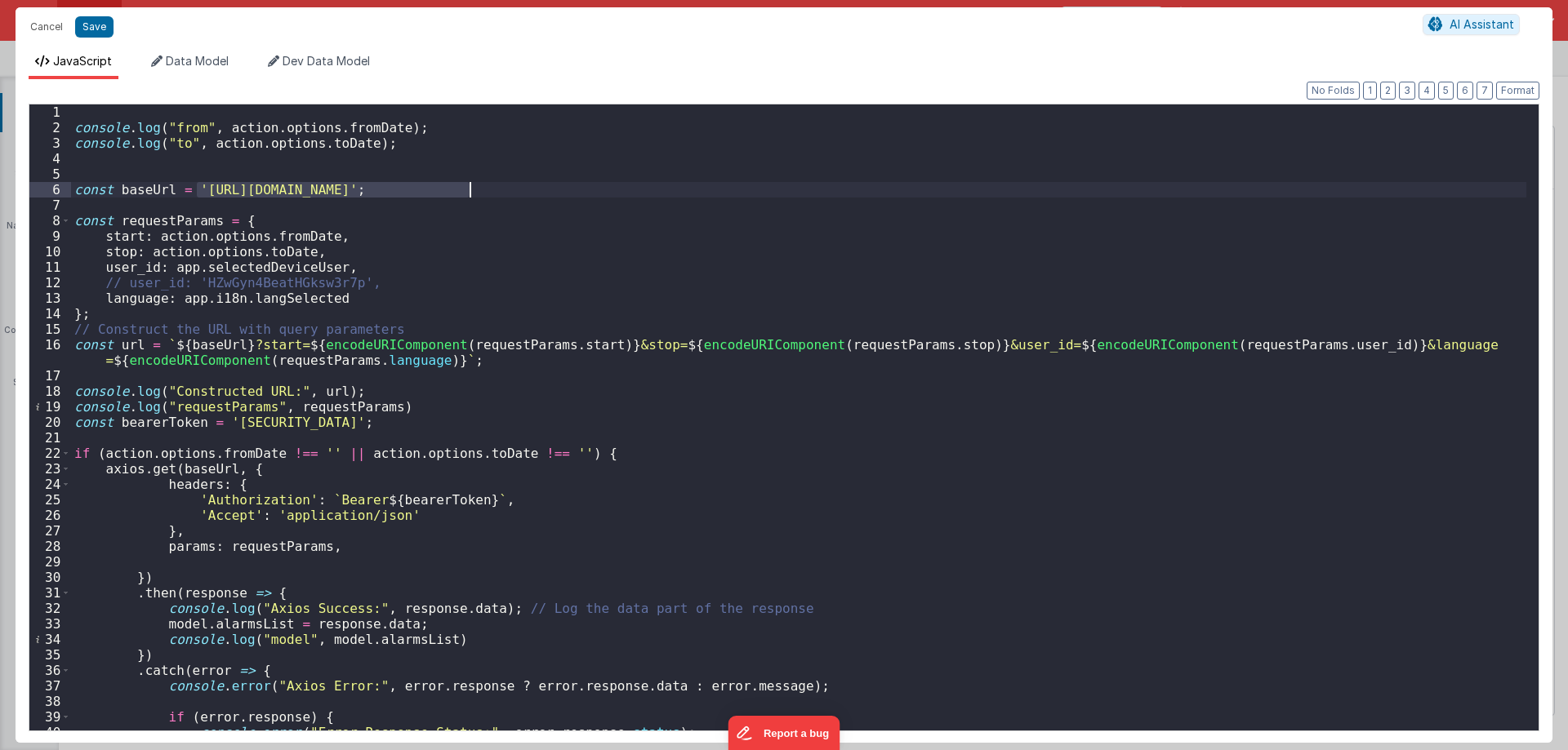
click at [467, 190] on div "console . log ( "from" , action . options . fromDate ) ; console . log ( "to" ,…" at bounding box center [798, 433] width 1455 height 657
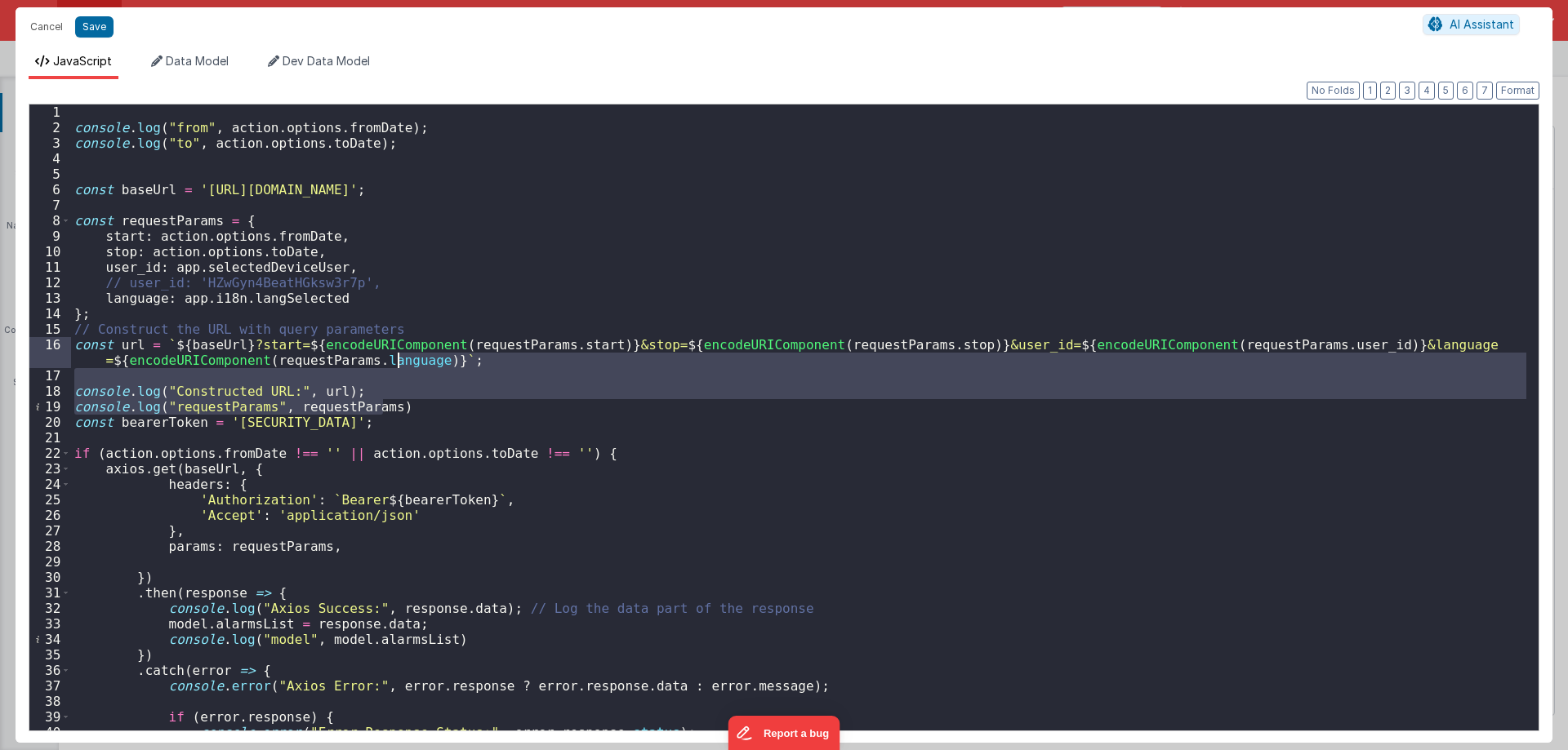
click at [394, 365] on div "console . log ( "from" , action . options . fromDate ) ; console . log ( "to" ,…" at bounding box center [798, 433] width 1455 height 657
click at [394, 365] on div "console . log ( "from" , action . options . fromDate ) ; console . log ( "to" ,…" at bounding box center [798, 417] width 1455 height 626
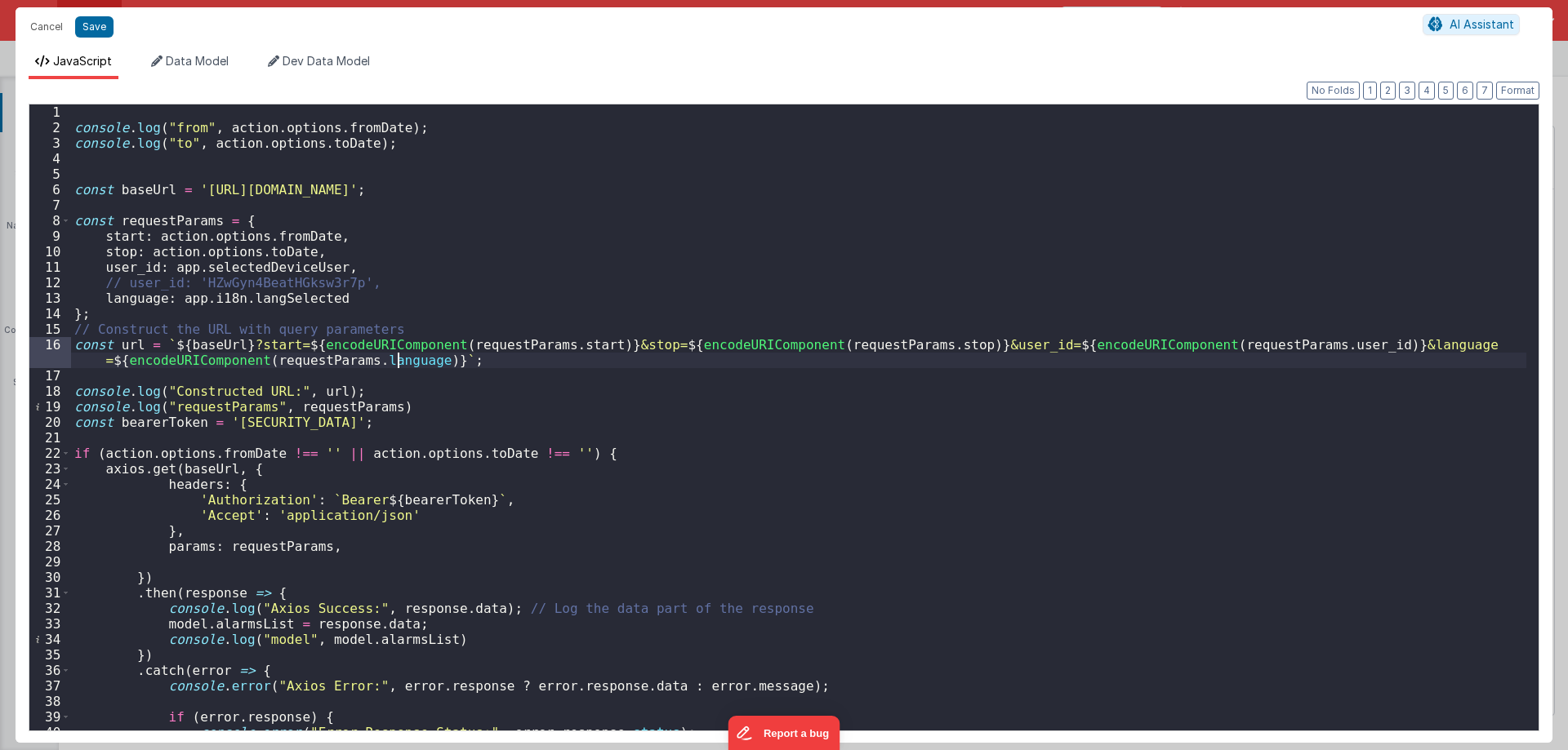
scroll to position [49, 0]
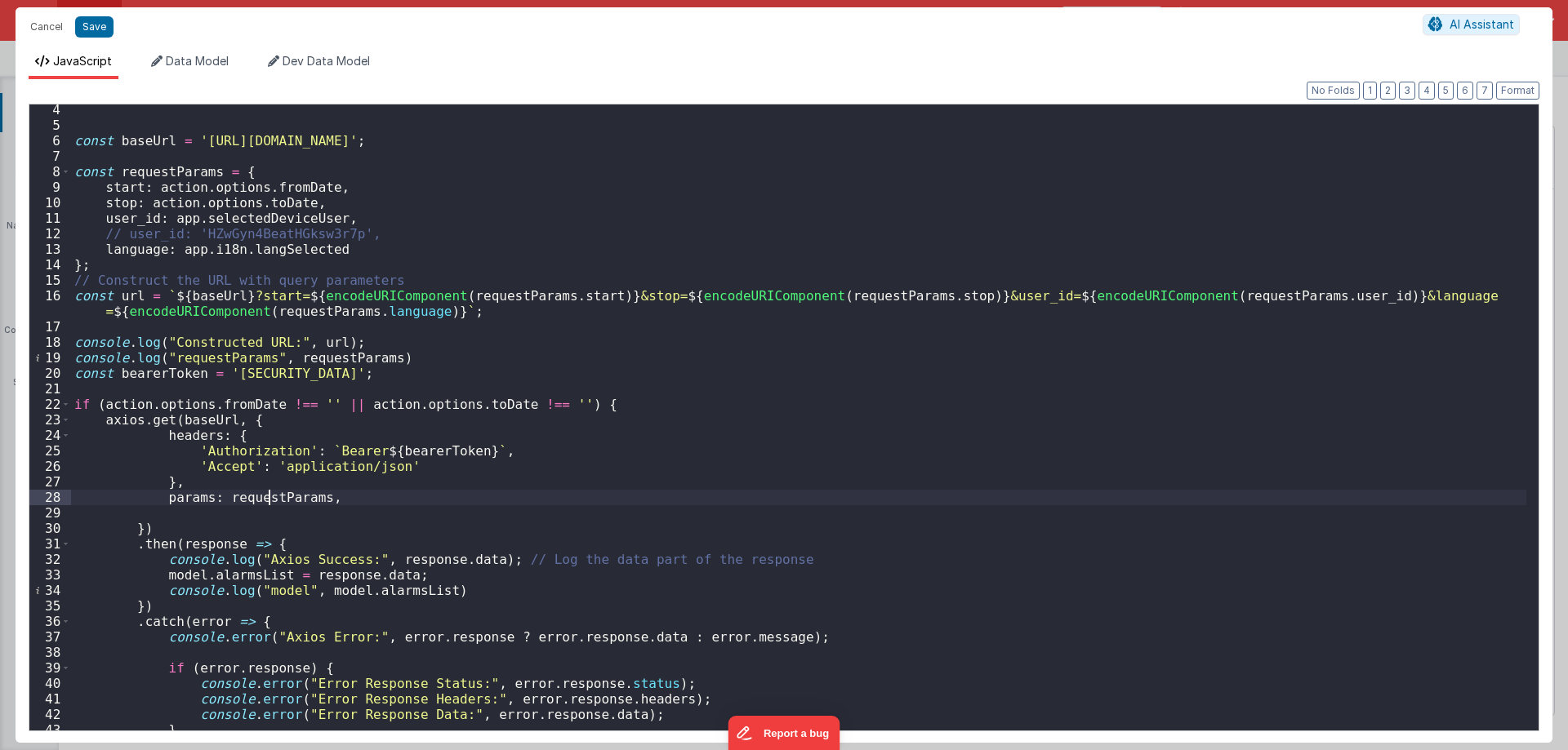
click at [267, 502] on div "const baseUrl = '[URL][DOMAIN_NAME]' ; const requestParams = { start : action .…" at bounding box center [798, 430] width 1455 height 657
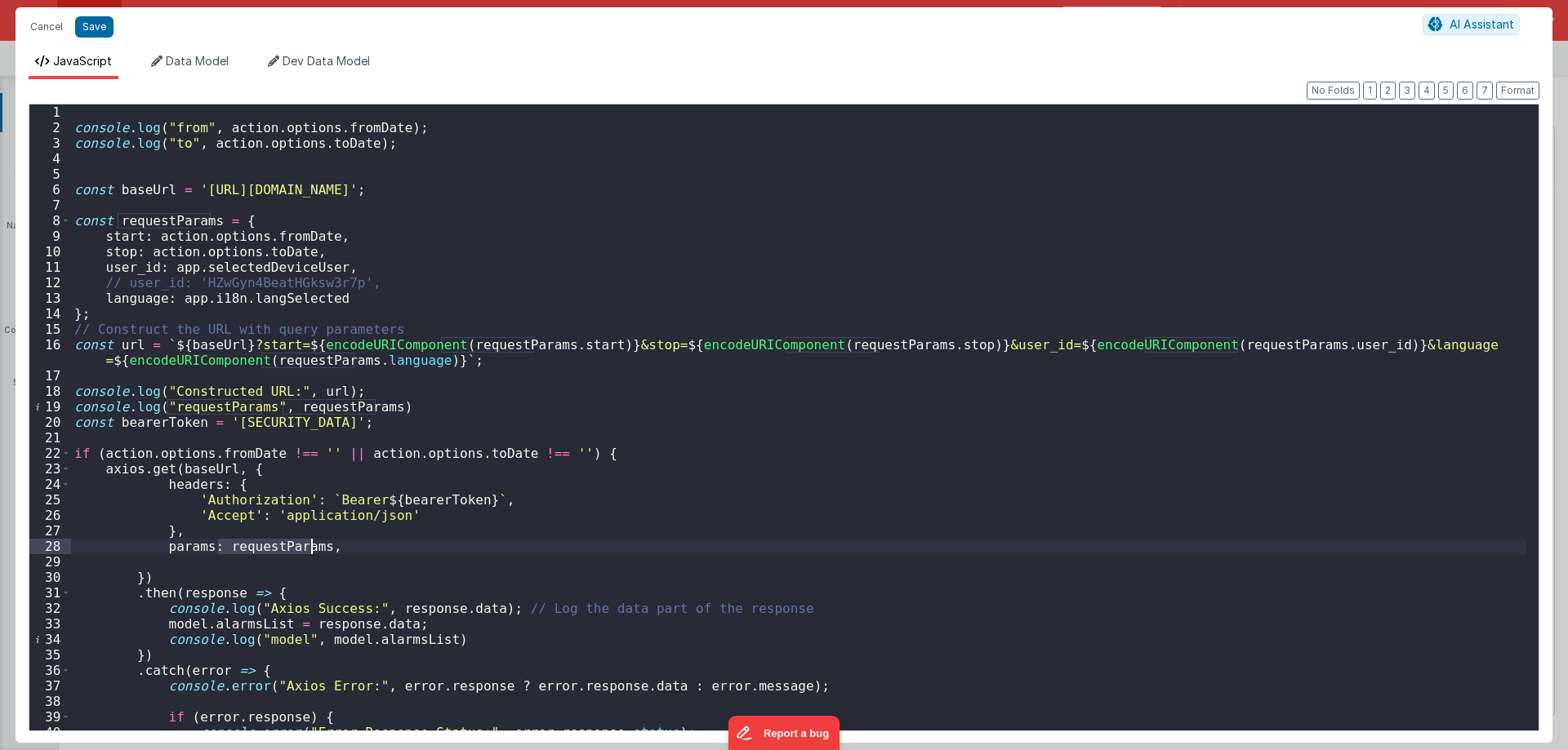
scroll to position [0, 0]
click at [266, 547] on div "console . log ( "from" , action . options . fromDate ) ; console . log ( "to" ,…" at bounding box center [798, 417] width 1455 height 626
click at [266, 547] on div "console . log ( "from" , action . options . fromDate ) ; console . log ( "to" ,…" at bounding box center [798, 433] width 1455 height 657
click at [156, 471] on div "console . log ( "from" , action . options . fromDate ) ; console . log ( "to" ,…" at bounding box center [798, 433] width 1455 height 657
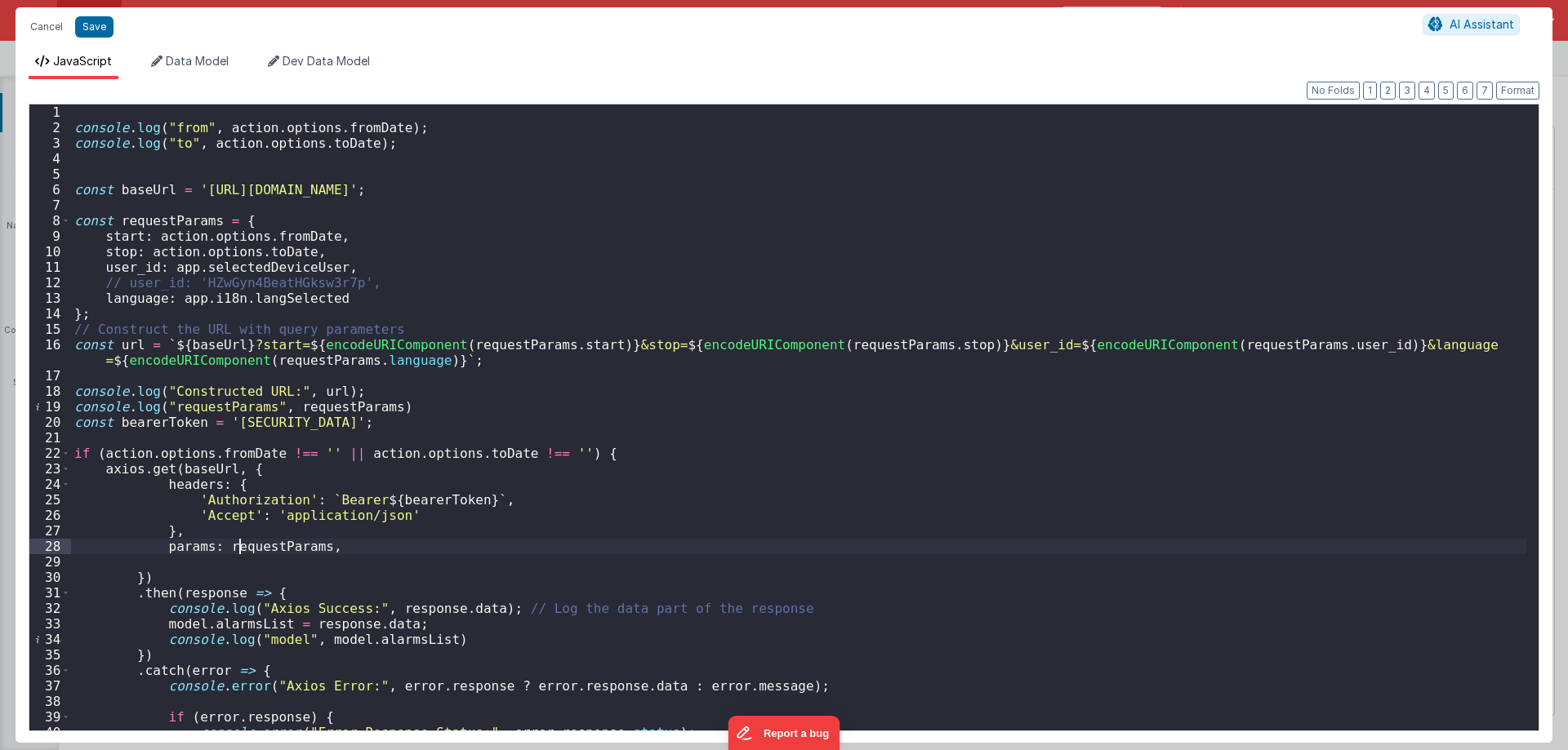
click at [242, 543] on div "console . log ( "from" , action . options . fromDate ) ; console . log ( "to" ,…" at bounding box center [798, 433] width 1455 height 657
drag, startPoint x: 191, startPoint y: 237, endPoint x: 295, endPoint y: 233, distance: 104.1
click at [295, 233] on div "console . log ( "from" , action . options . fromDate ) ; console . log ( "to" ,…" at bounding box center [798, 433] width 1455 height 657
click at [129, 248] on div "console . log ( "from" , action . options . fromDate ) ; console . log ( "to" ,…" at bounding box center [798, 433] width 1455 height 657
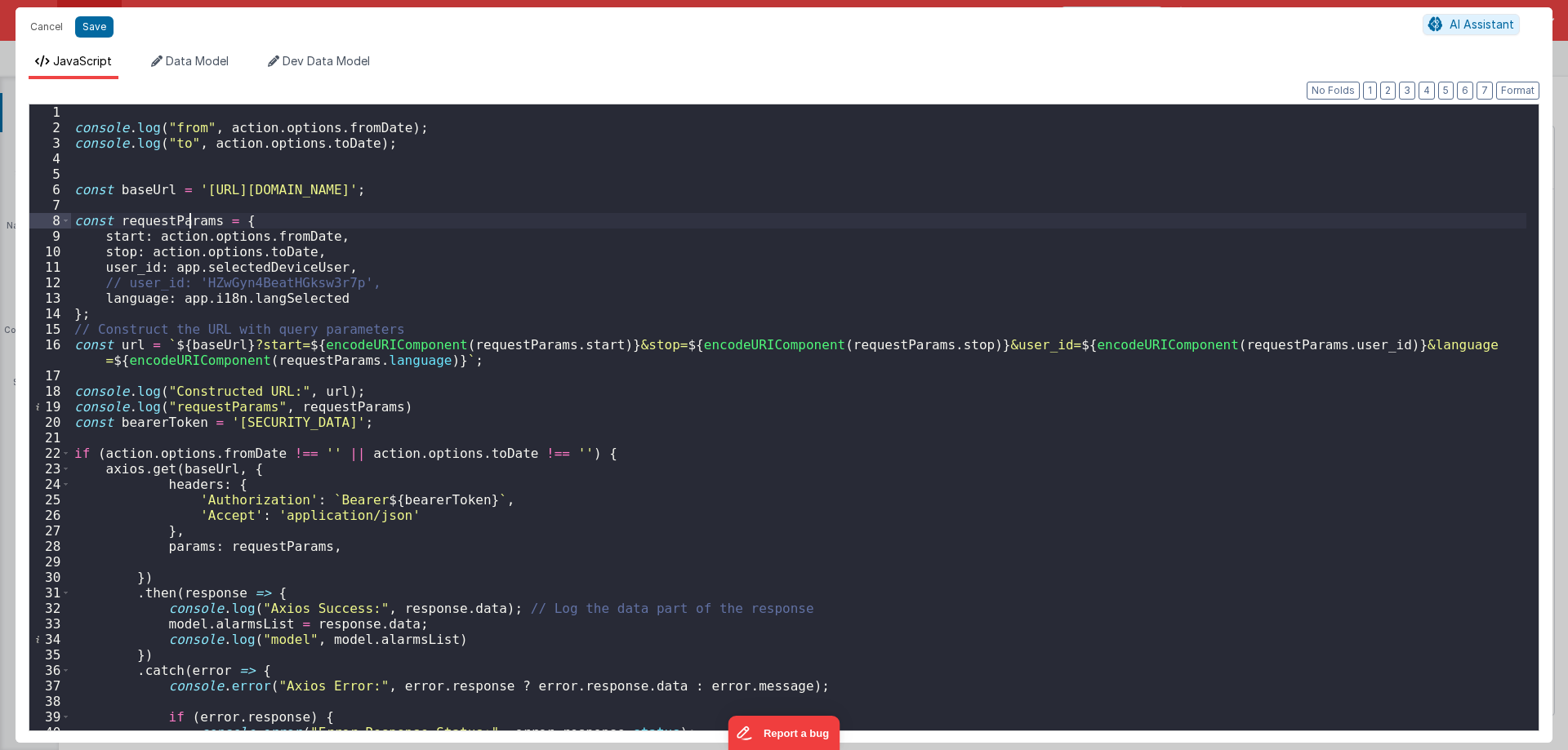
click at [186, 220] on div "console . log ( "from" , action . options . fromDate ) ; console . log ( "to" ,…" at bounding box center [798, 433] width 1455 height 657
click at [174, 545] on div "console . log ( "from" , action . options . fromDate ) ; console . log ( "to" ,…" at bounding box center [798, 433] width 1455 height 657
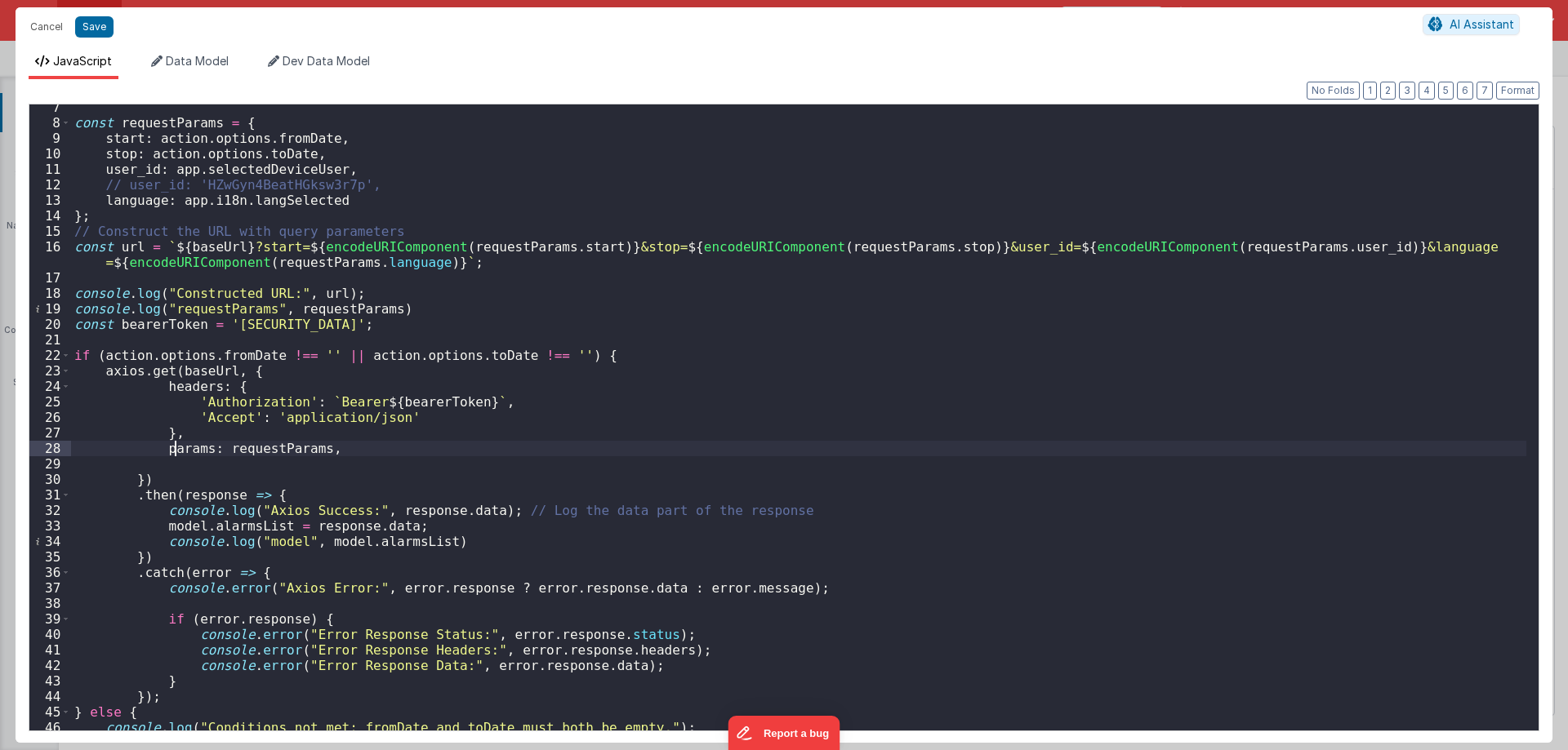
scroll to position [98, 0]
click at [49, 25] on button "Cancel" at bounding box center [46, 27] width 49 height 23
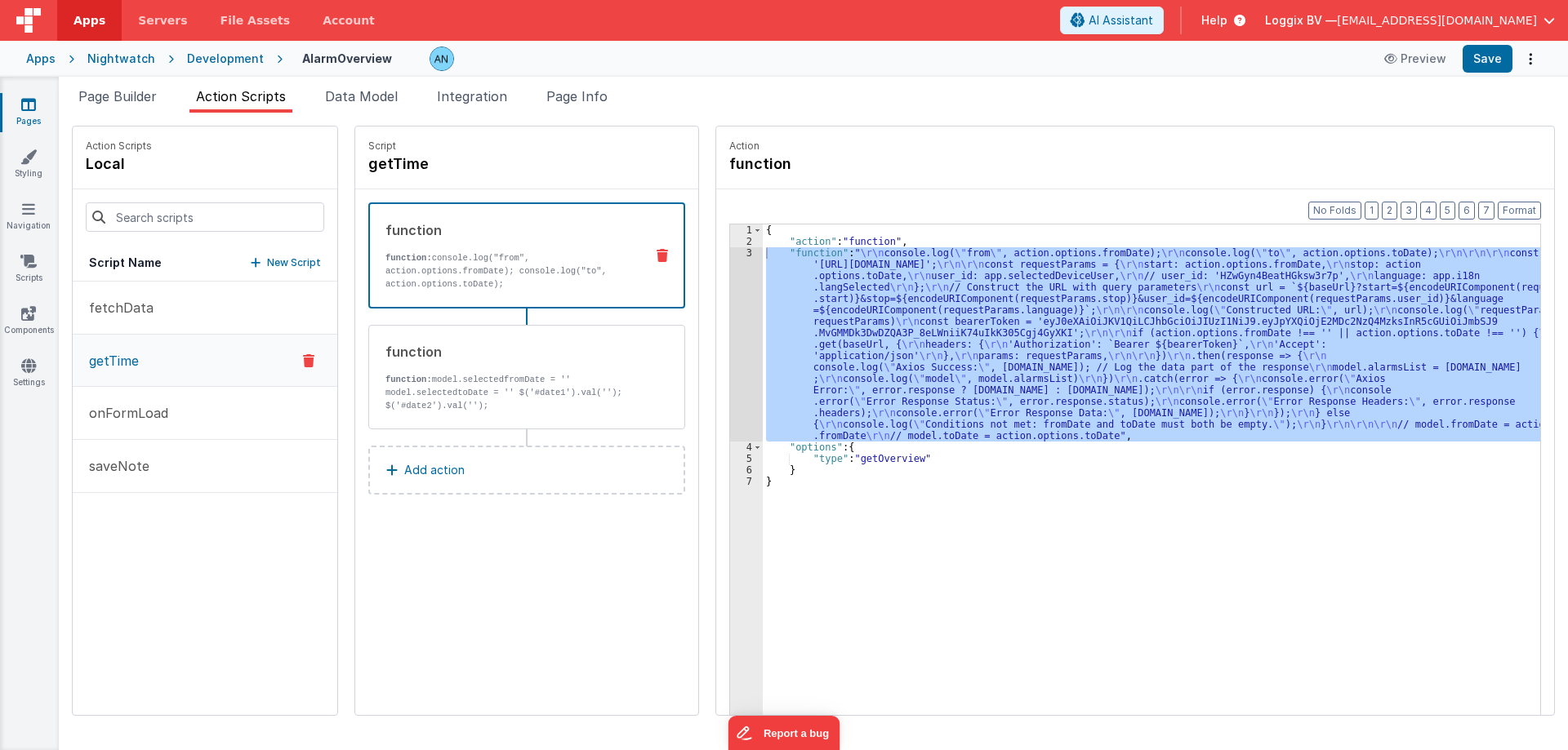
click at [35, 115] on link "Pages" at bounding box center [28, 113] width 59 height 33
